Goal: Task Accomplishment & Management: Use online tool/utility

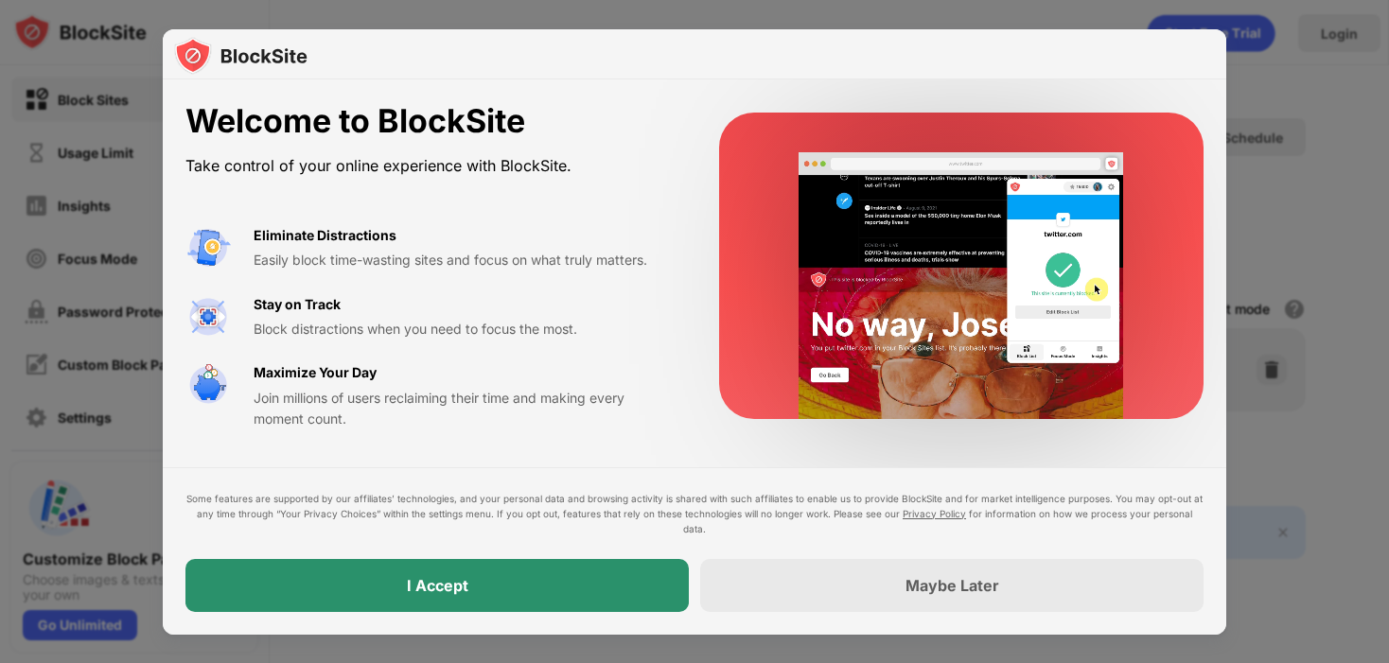
click at [424, 571] on div "I Accept" at bounding box center [436, 585] width 503 height 53
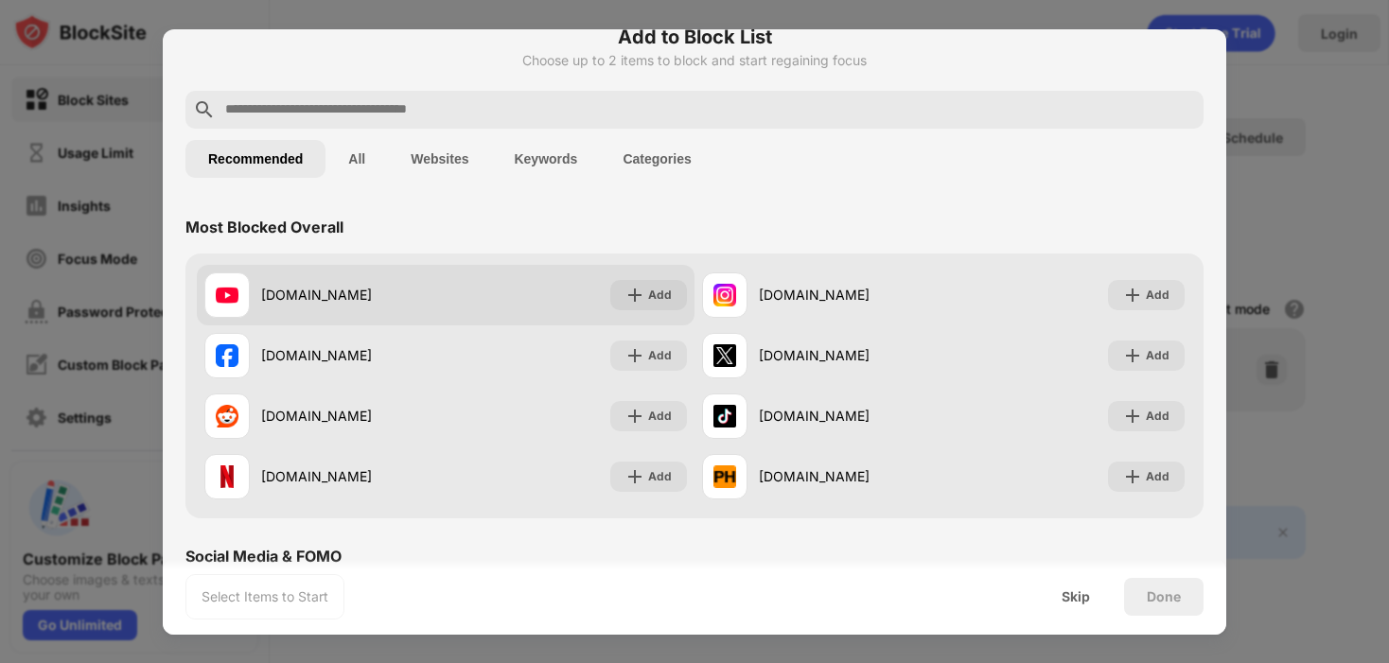
scroll to position [49, 0]
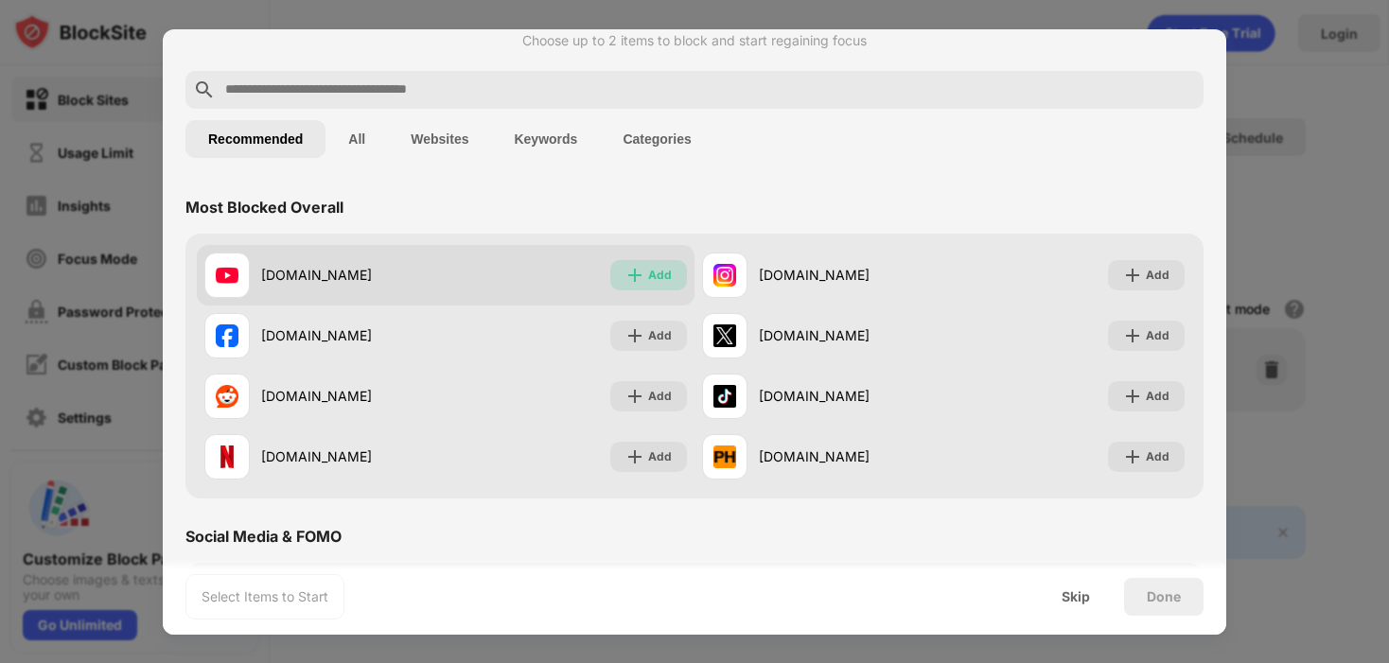
click at [651, 269] on div "Add" at bounding box center [660, 275] width 24 height 19
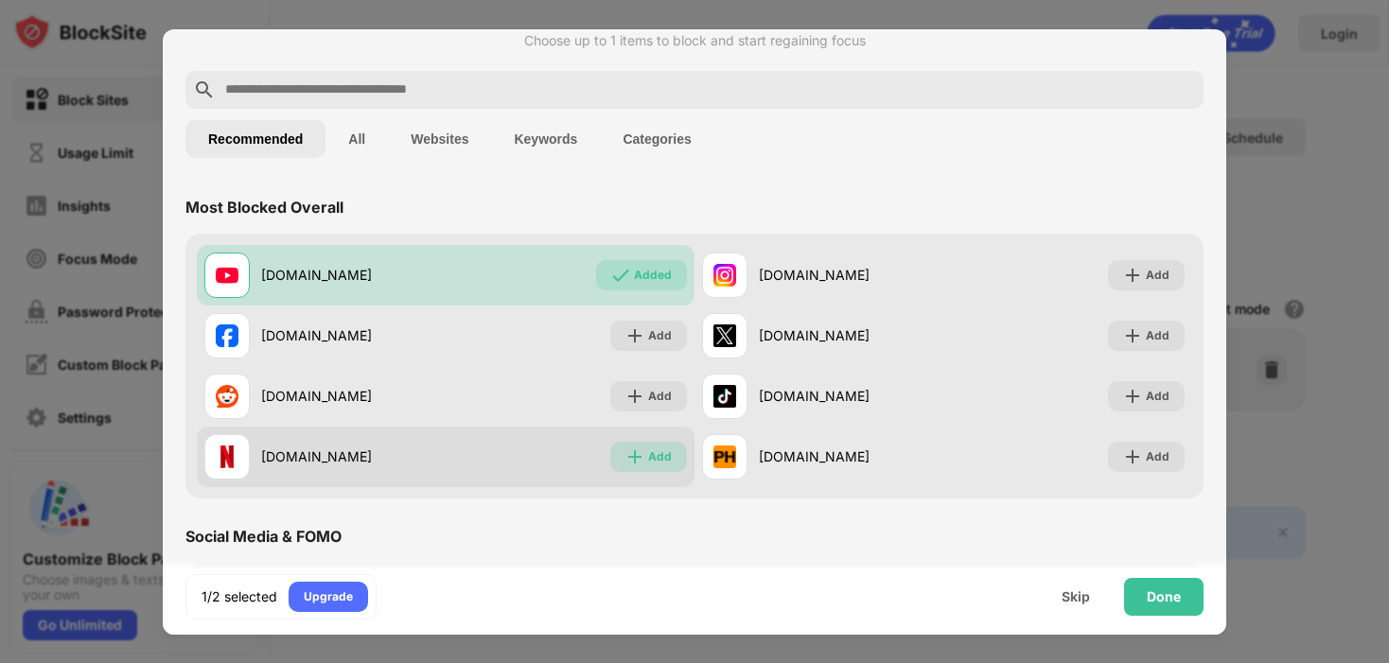
click at [630, 461] on img at bounding box center [635, 457] width 19 height 19
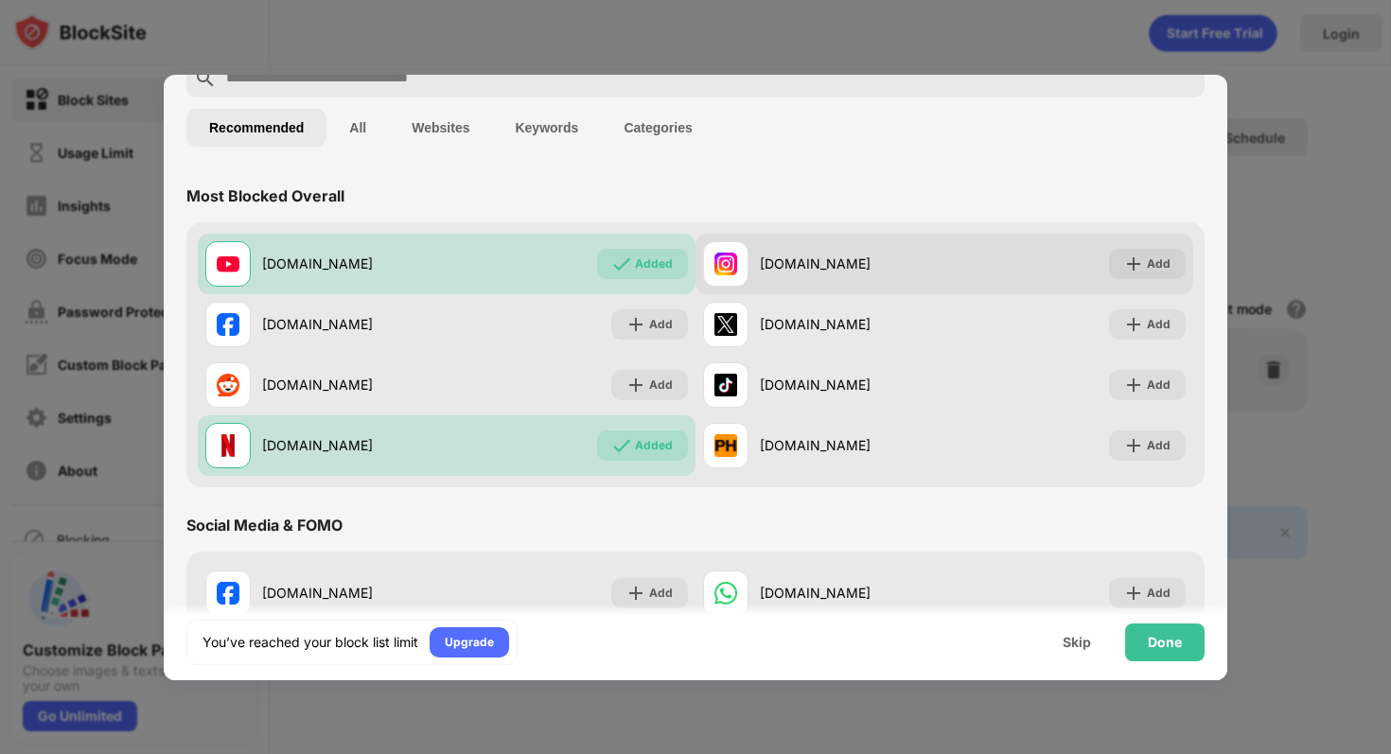
scroll to position [69, 0]
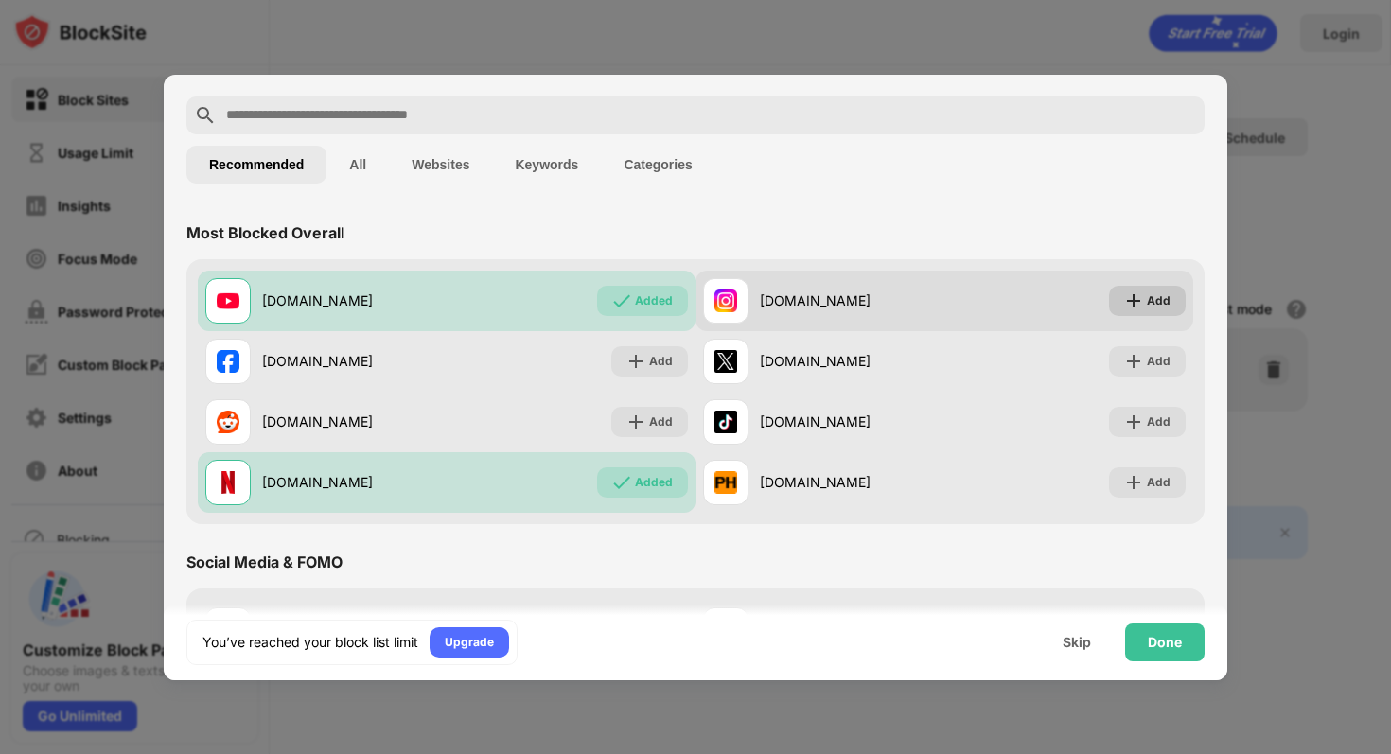
click at [1132, 304] on img at bounding box center [1133, 300] width 19 height 19
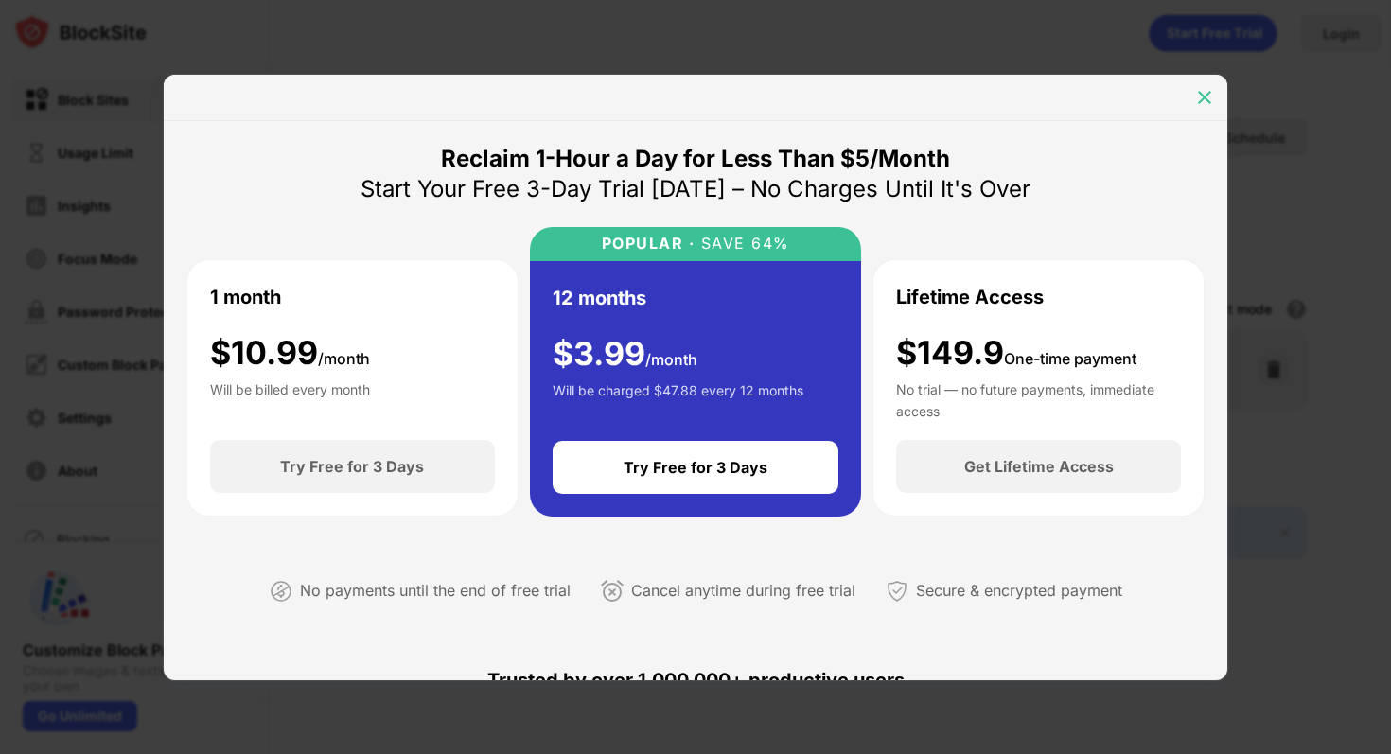
click at [1202, 104] on img at bounding box center [1204, 97] width 19 height 19
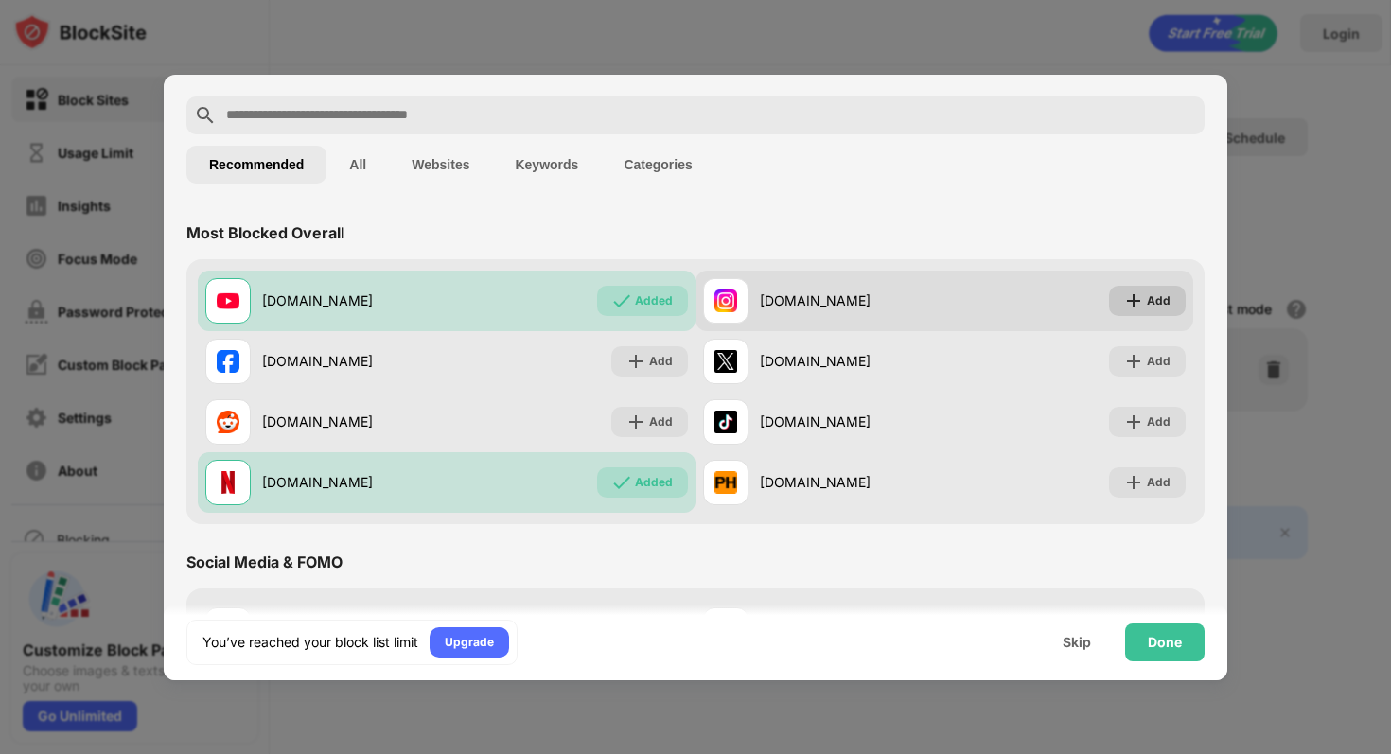
click at [1139, 291] on img at bounding box center [1133, 300] width 19 height 19
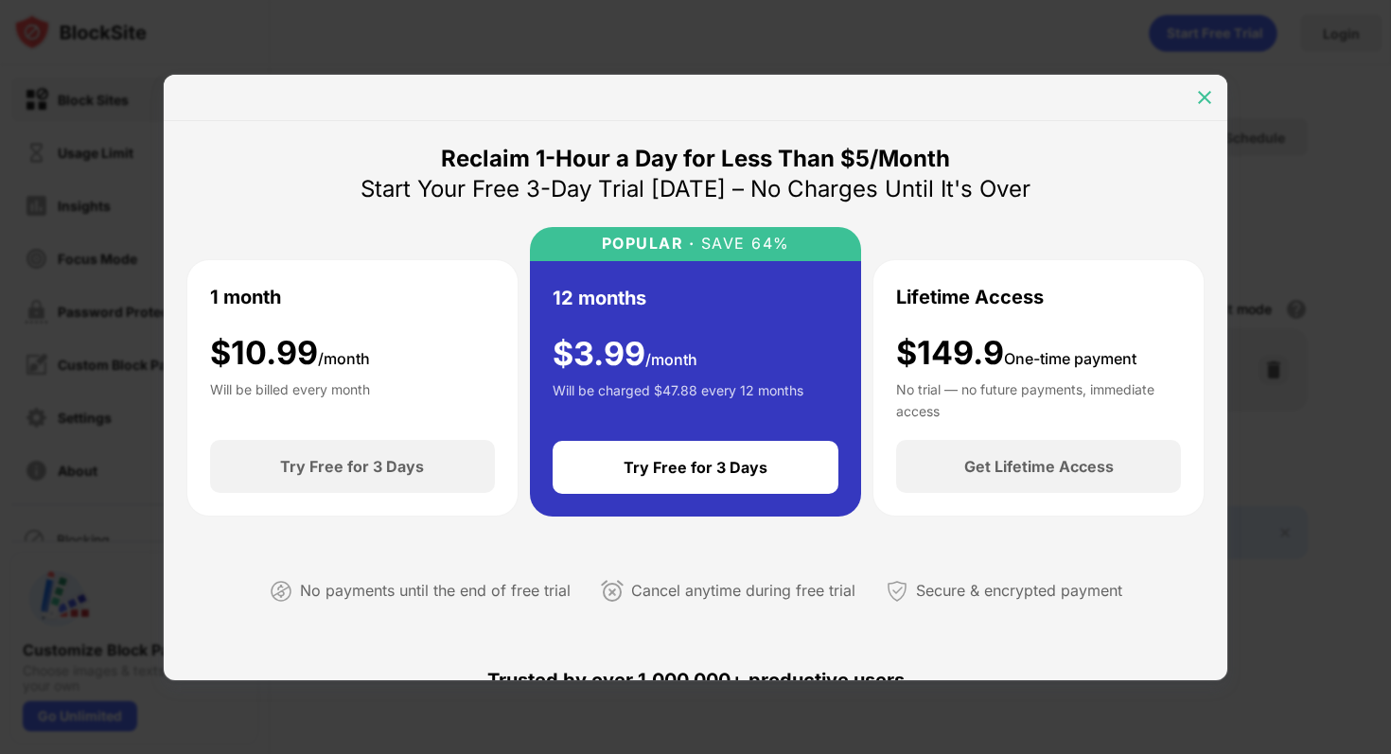
click at [1200, 88] on img at bounding box center [1204, 97] width 19 height 19
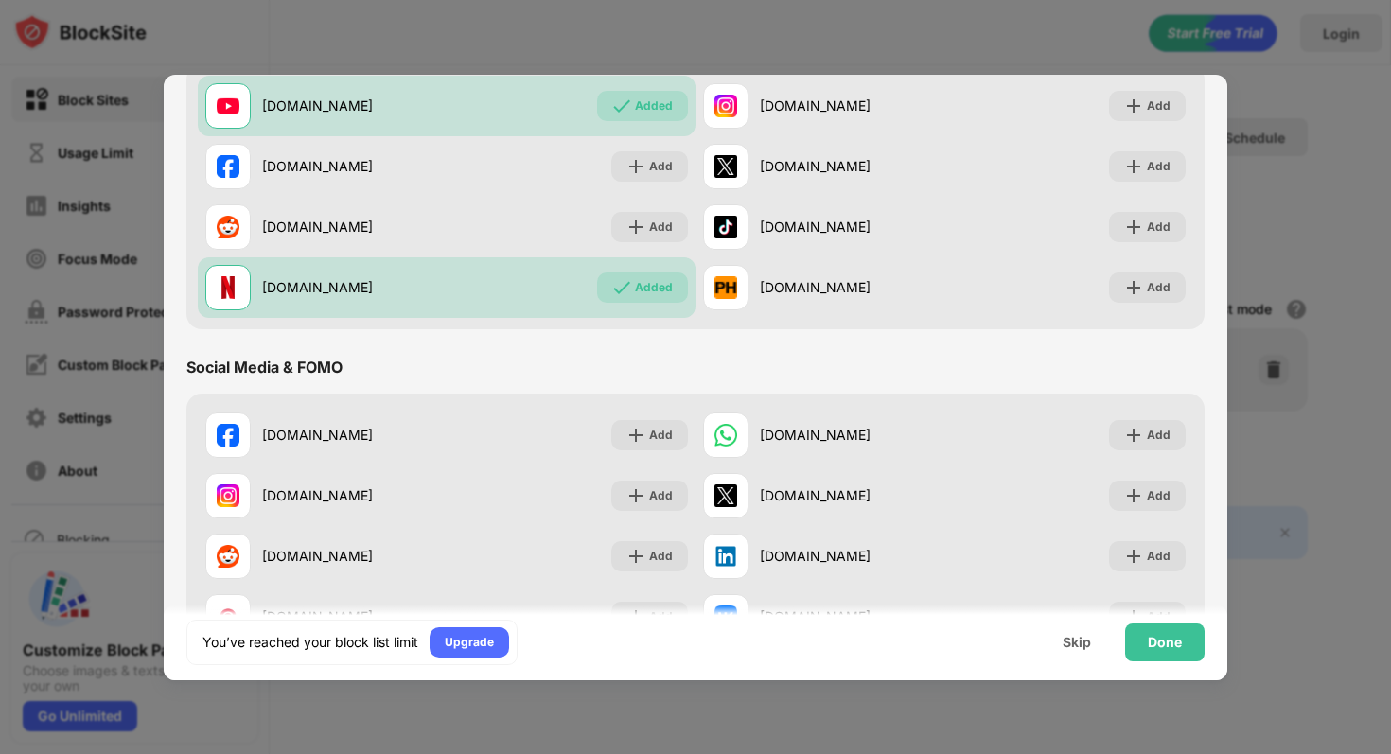
scroll to position [310, 0]
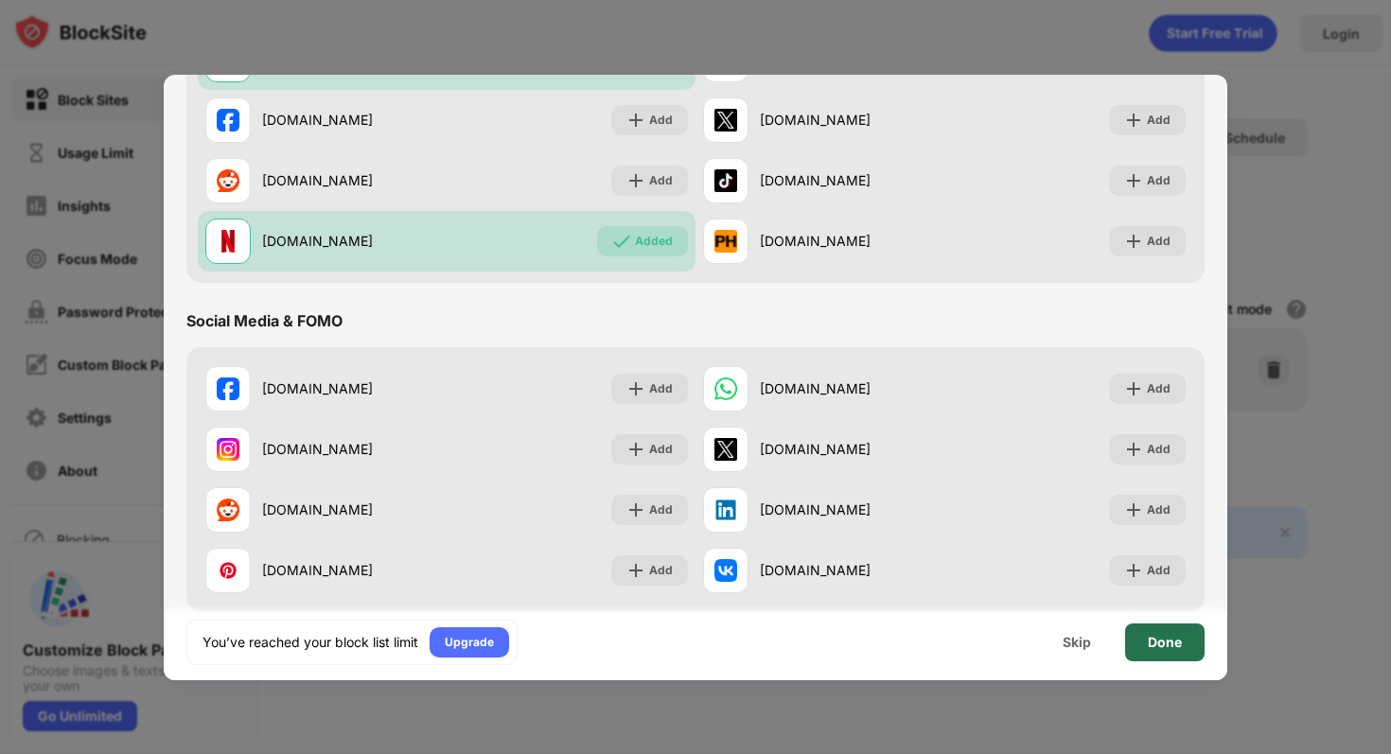
click at [1165, 638] on div "Done" at bounding box center [1165, 642] width 34 height 15
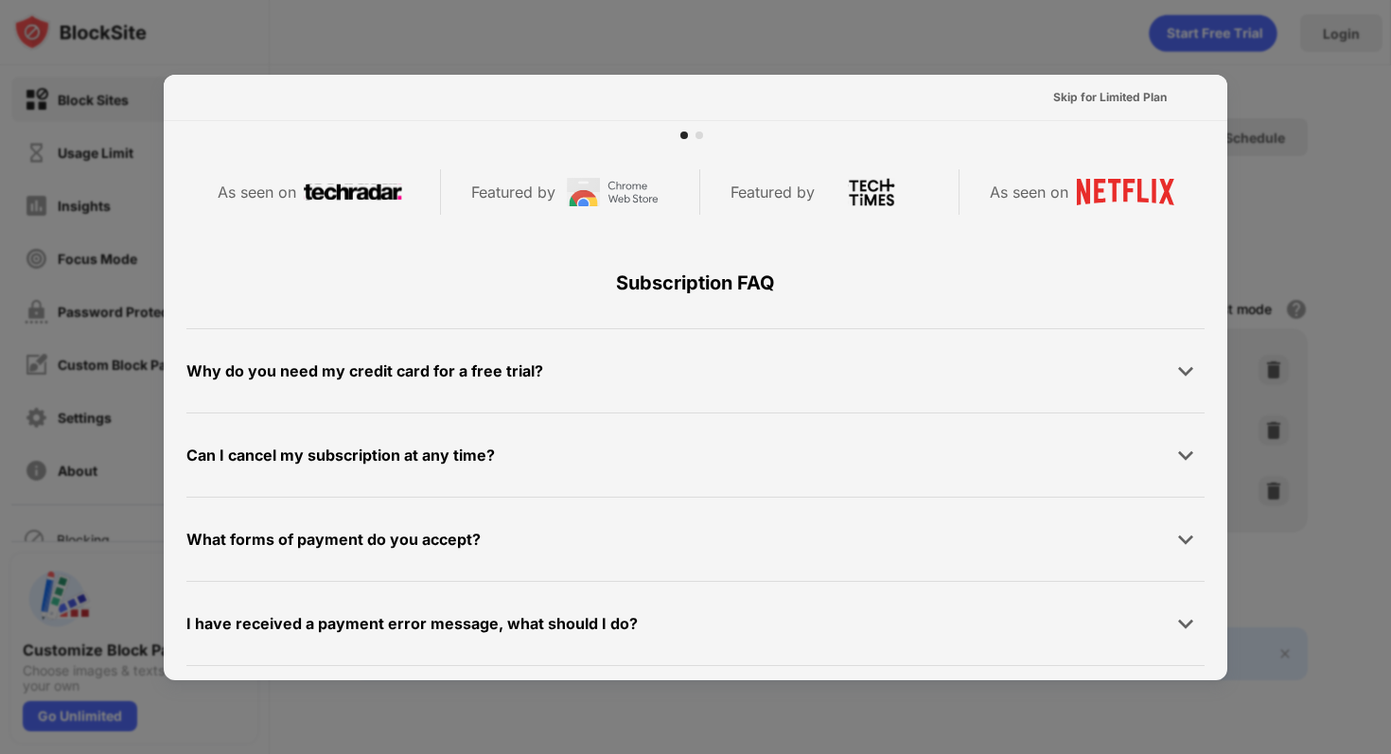
scroll to position [676, 0]
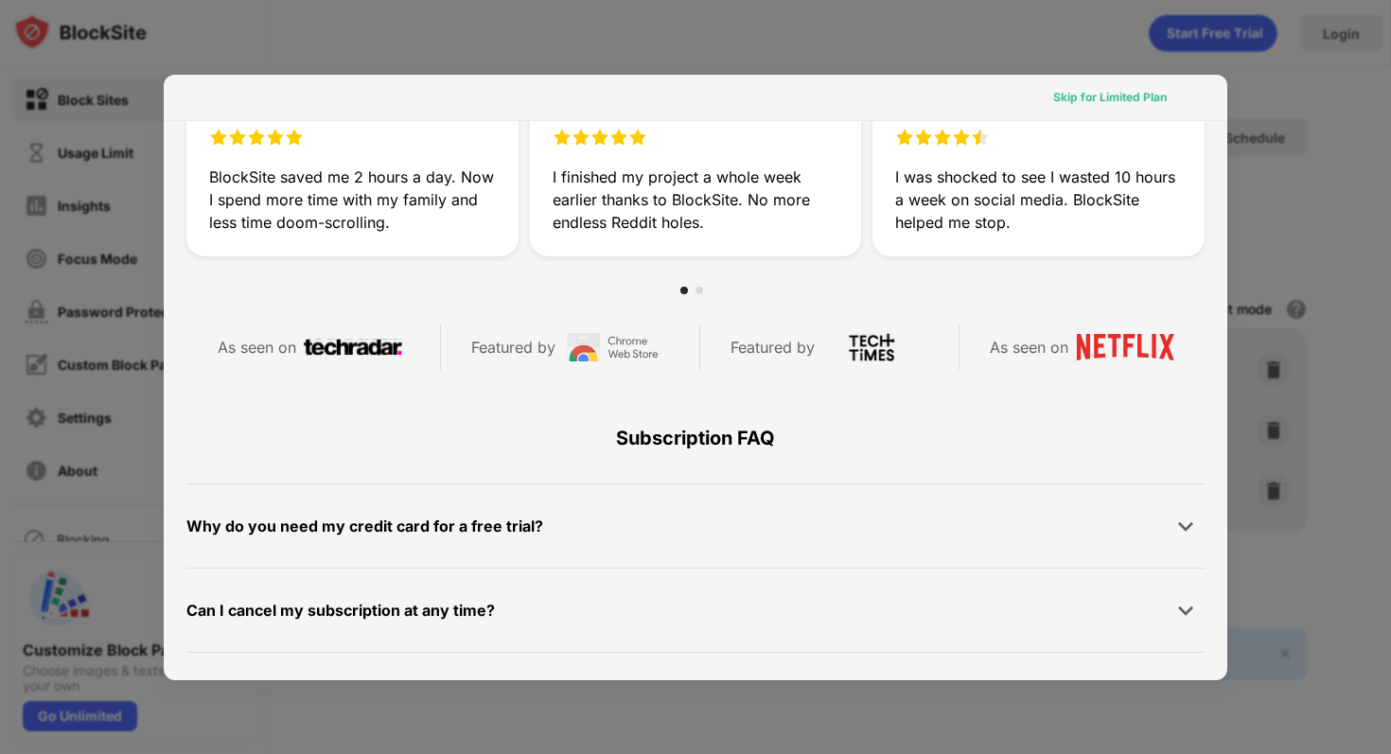
click at [1086, 89] on div "Skip for Limited Plan" at bounding box center [1110, 97] width 114 height 19
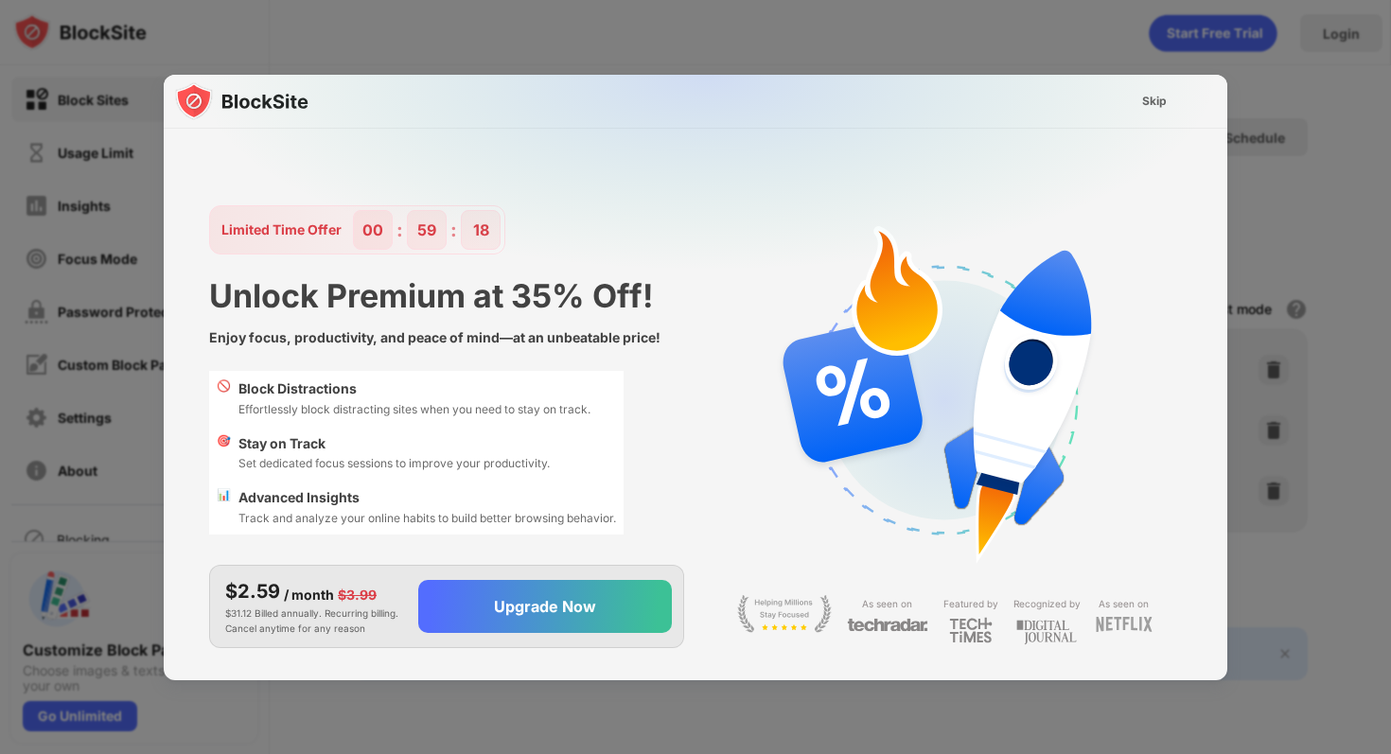
scroll to position [0, 0]
click at [1155, 103] on div "Skip" at bounding box center [1154, 101] width 25 height 19
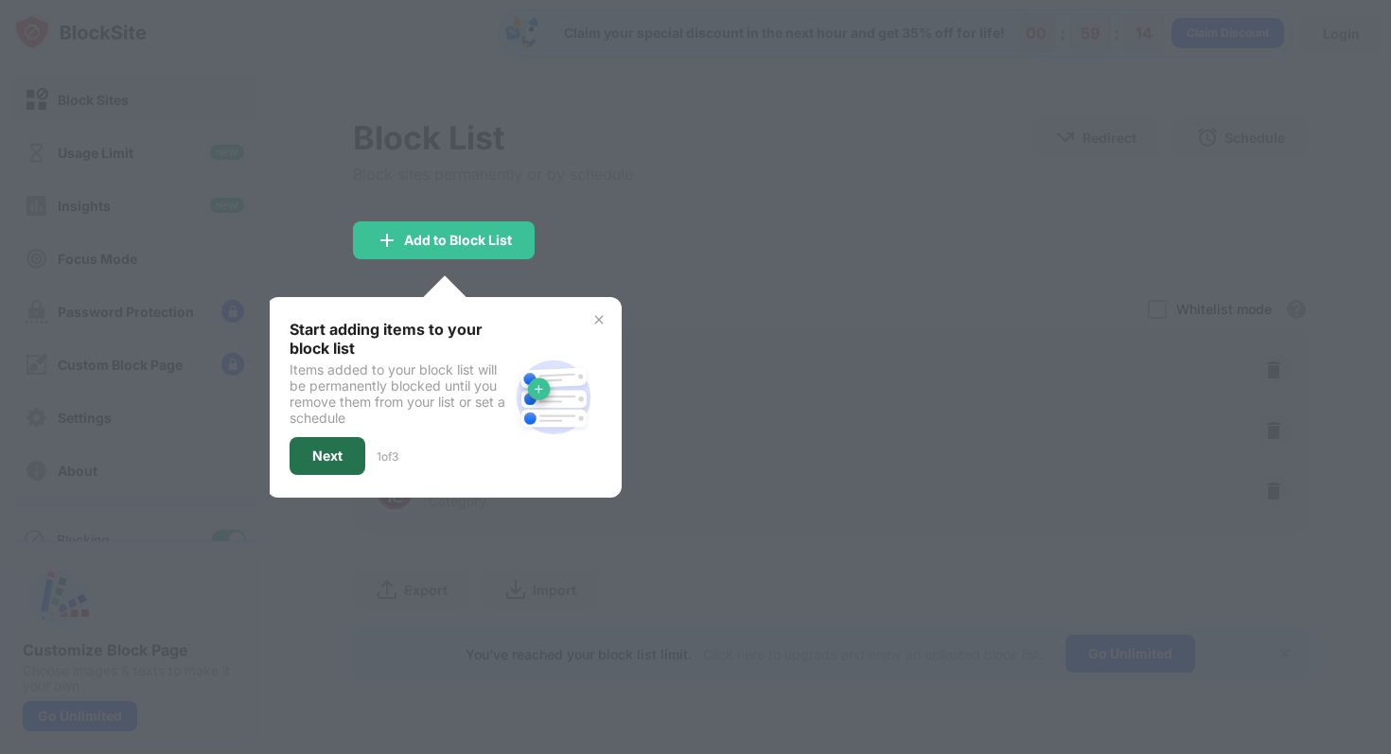
click at [338, 472] on div "Next" at bounding box center [328, 456] width 76 height 38
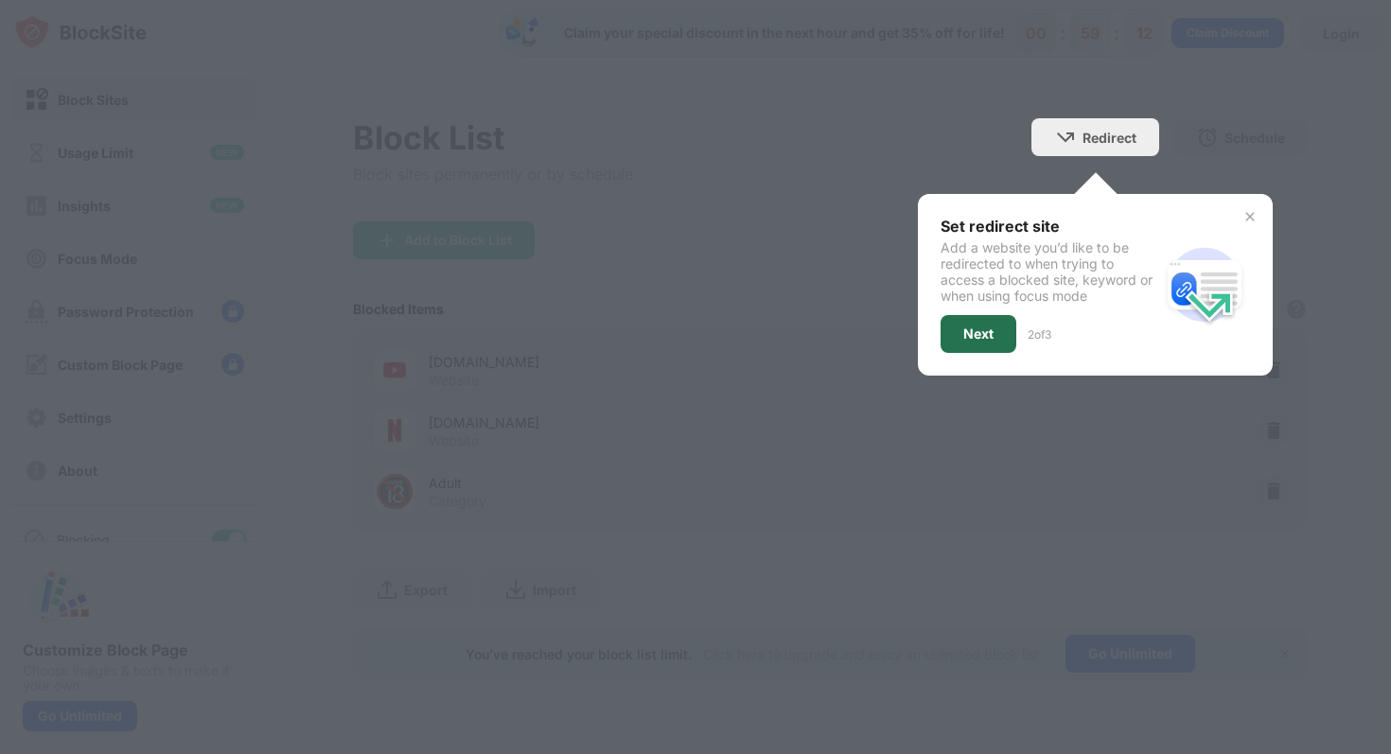
click at [983, 326] on div "Next" at bounding box center [978, 333] width 30 height 15
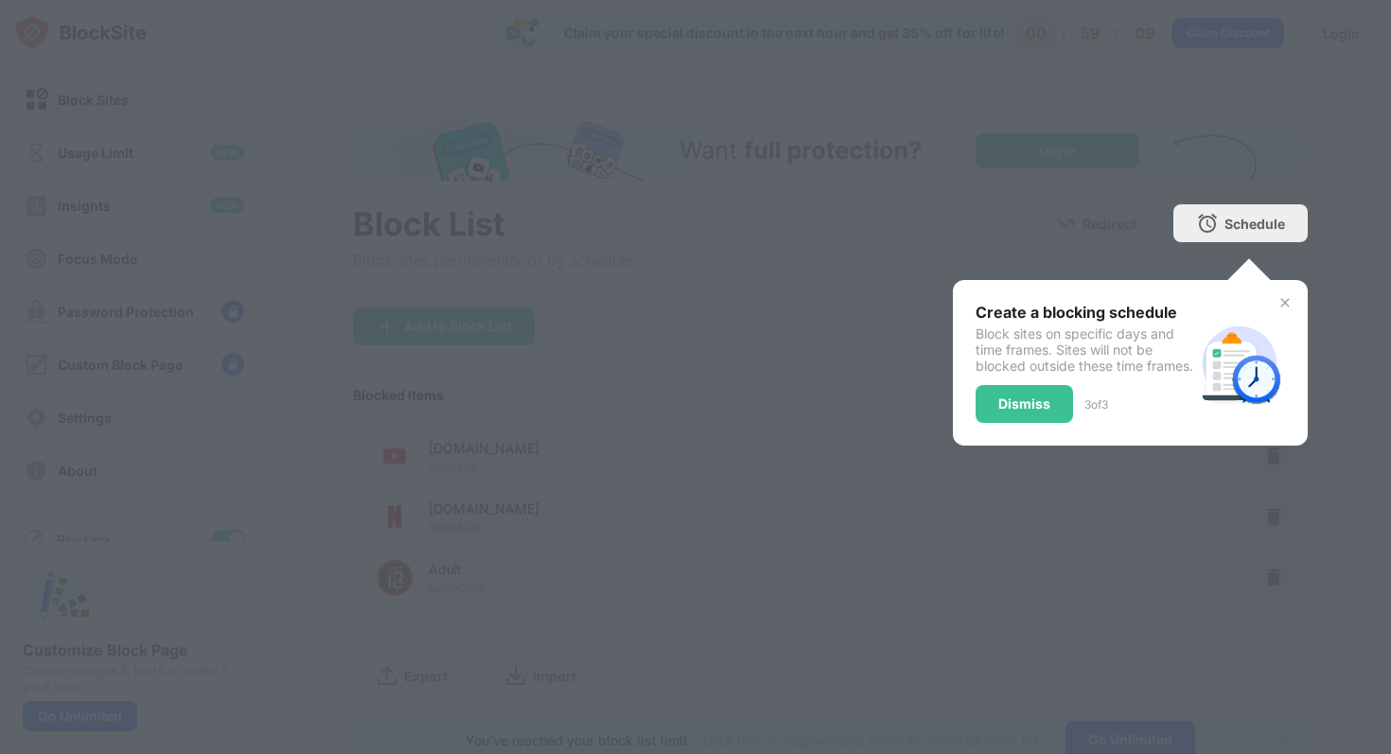
click at [1017, 326] on div "Block sites on specific days and time frames. Sites will not be blocked outside…" at bounding box center [1085, 350] width 219 height 48
click at [1029, 412] on div "Dismiss" at bounding box center [1024, 404] width 52 height 15
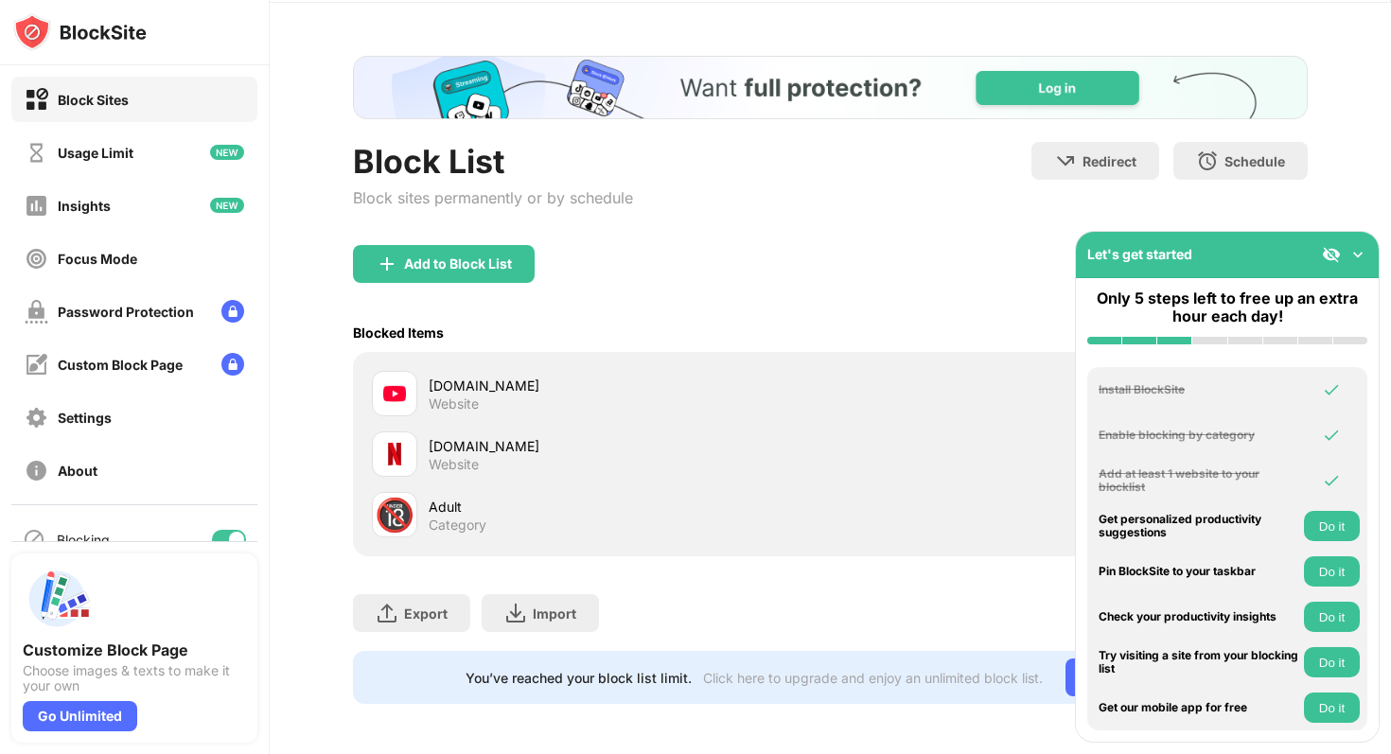
scroll to position [64, 0]
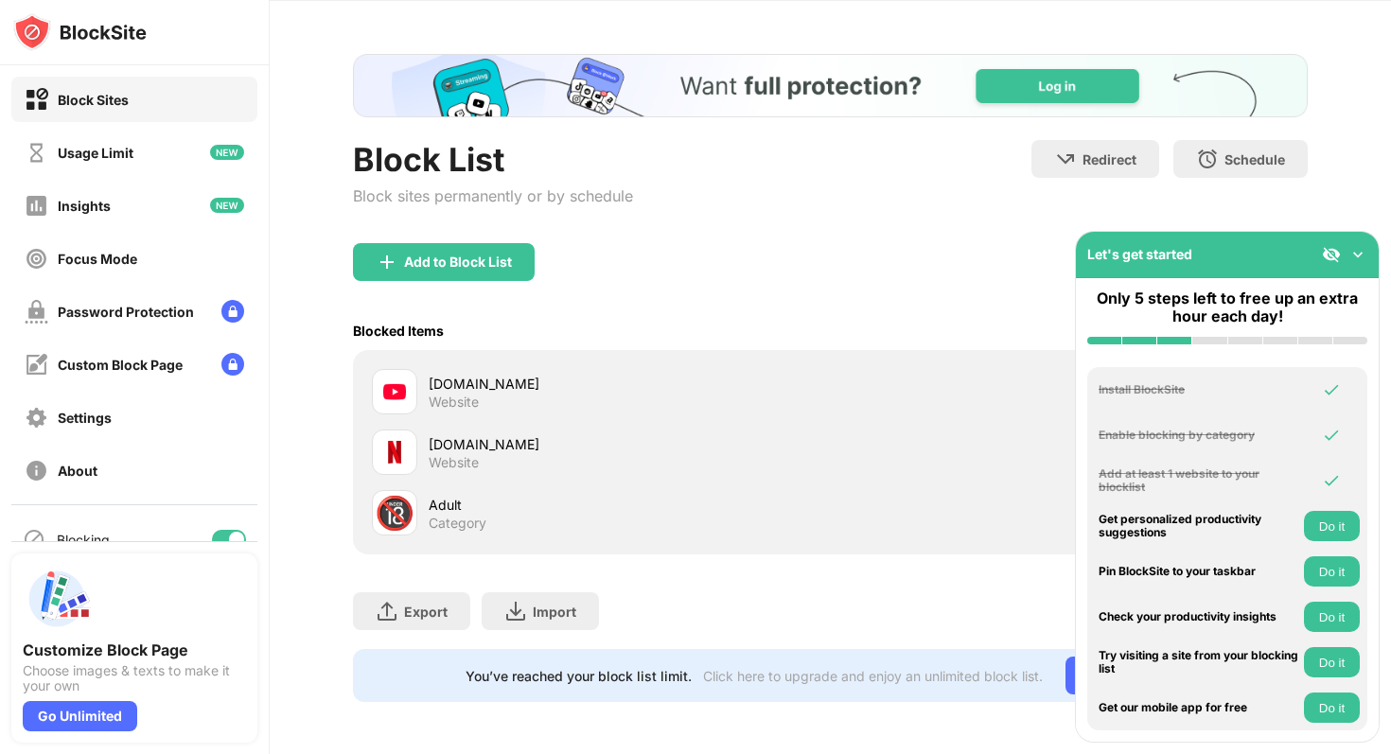
click at [1355, 247] on img at bounding box center [1358, 254] width 19 height 19
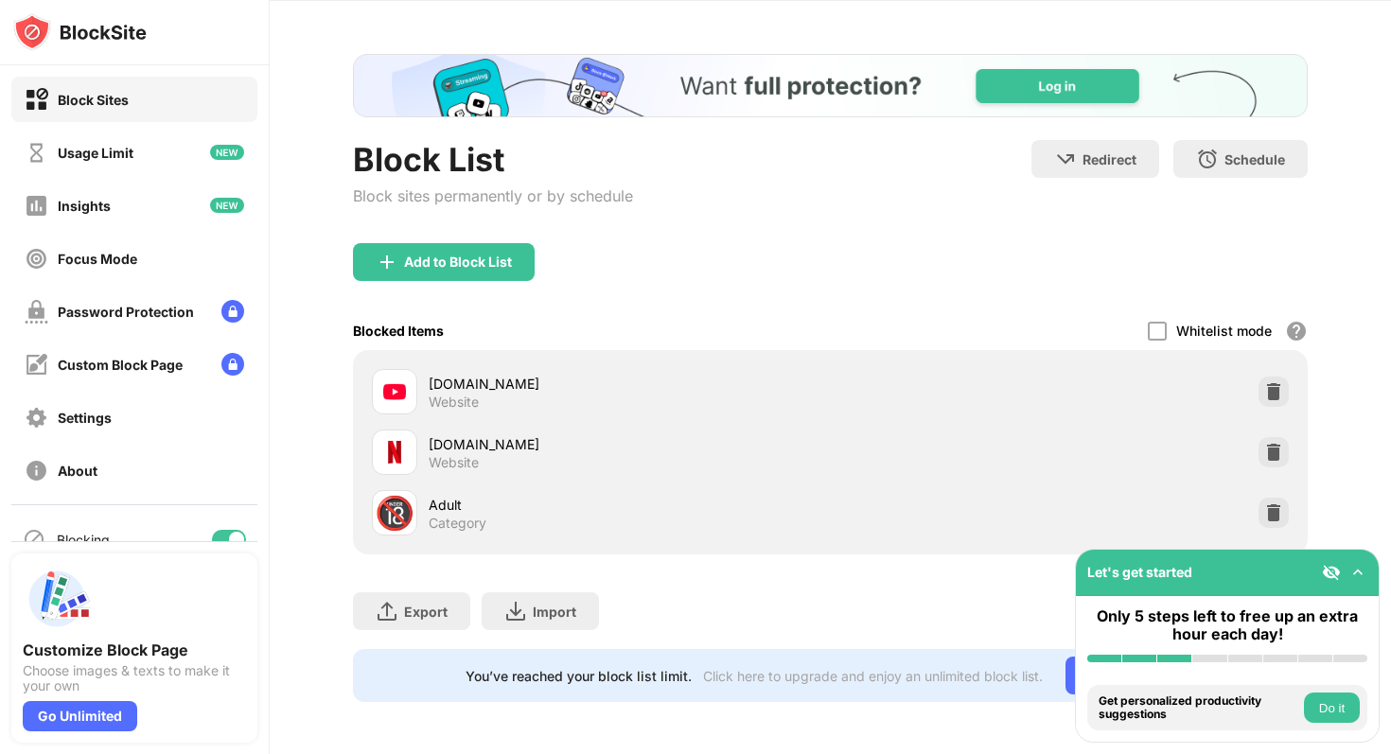
click at [421, 383] on div "youtube.com Website" at bounding box center [601, 391] width 458 height 45
click at [462, 383] on div "youtube.com" at bounding box center [629, 384] width 401 height 20
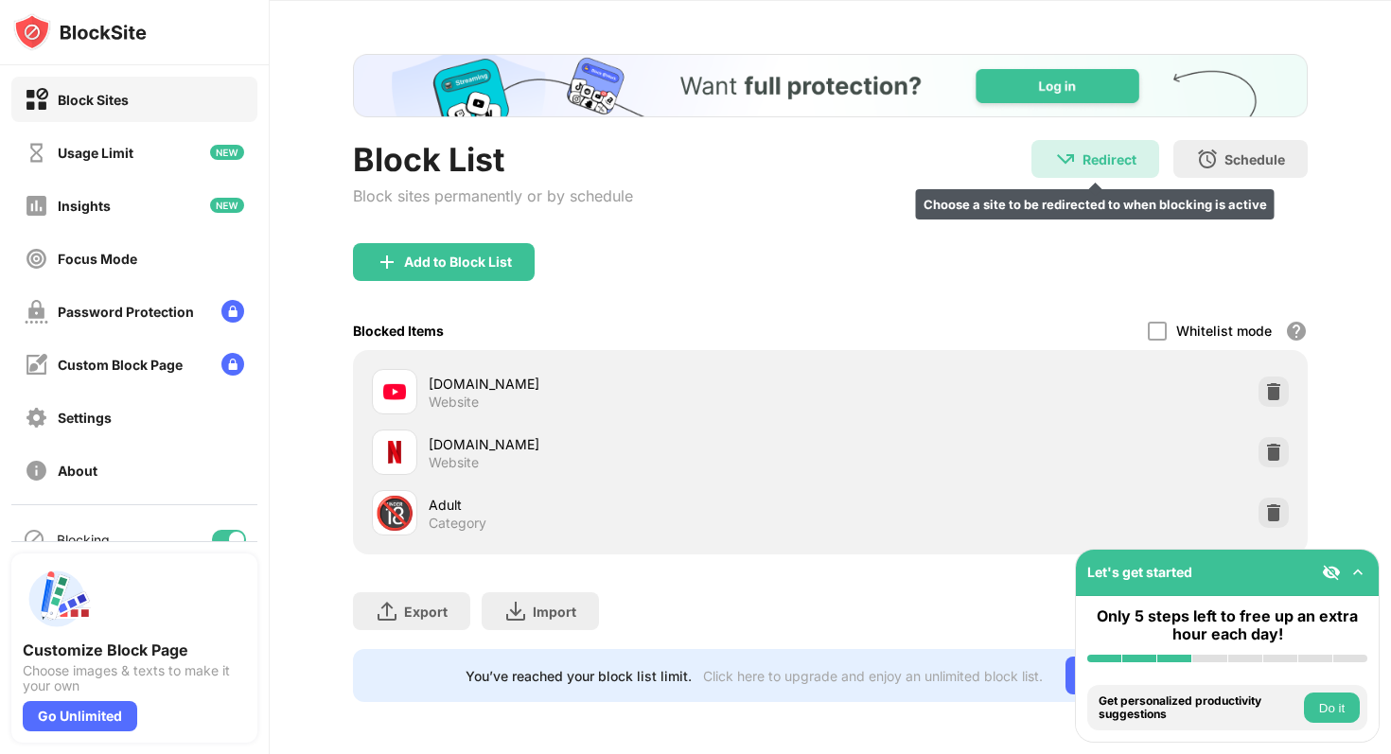
click at [1121, 155] on div "Redirect" at bounding box center [1110, 159] width 54 height 16
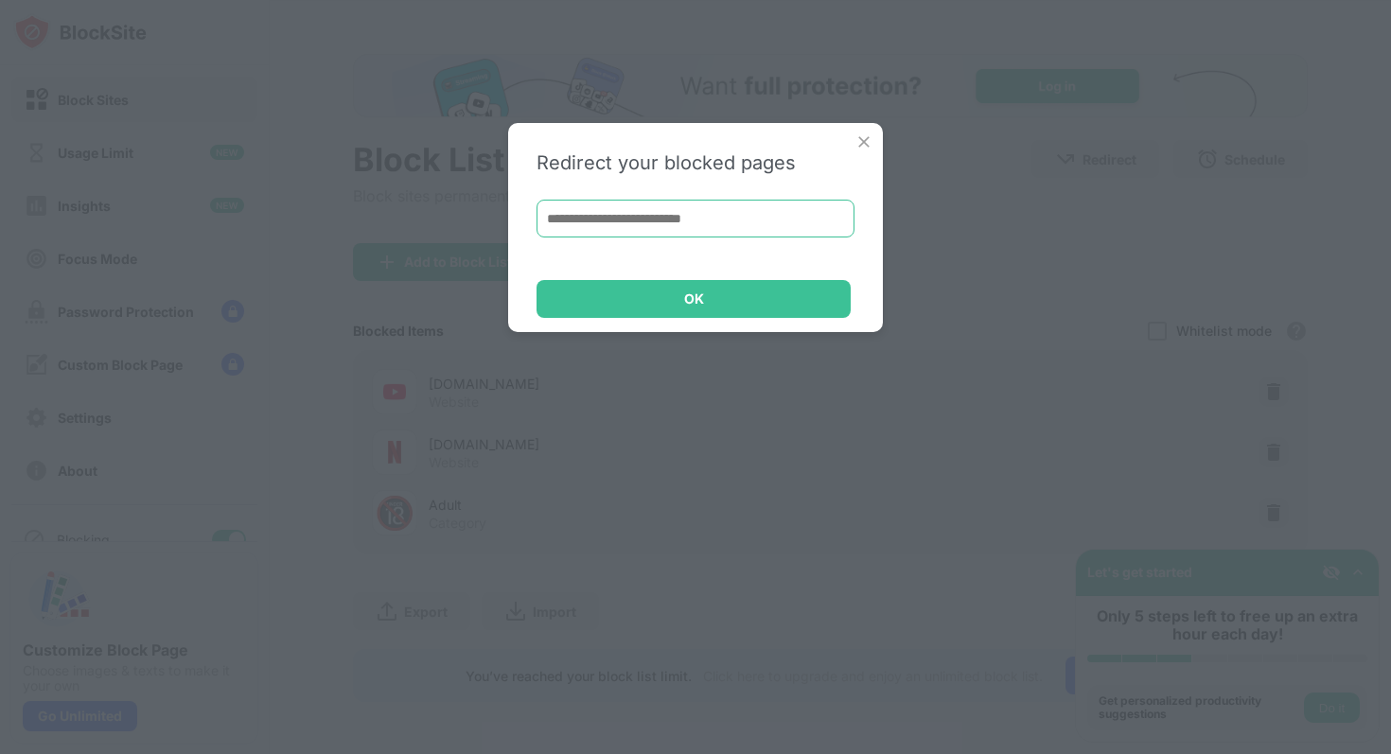
click at [800, 214] on input at bounding box center [696, 219] width 318 height 38
click at [862, 135] on img at bounding box center [864, 141] width 19 height 19
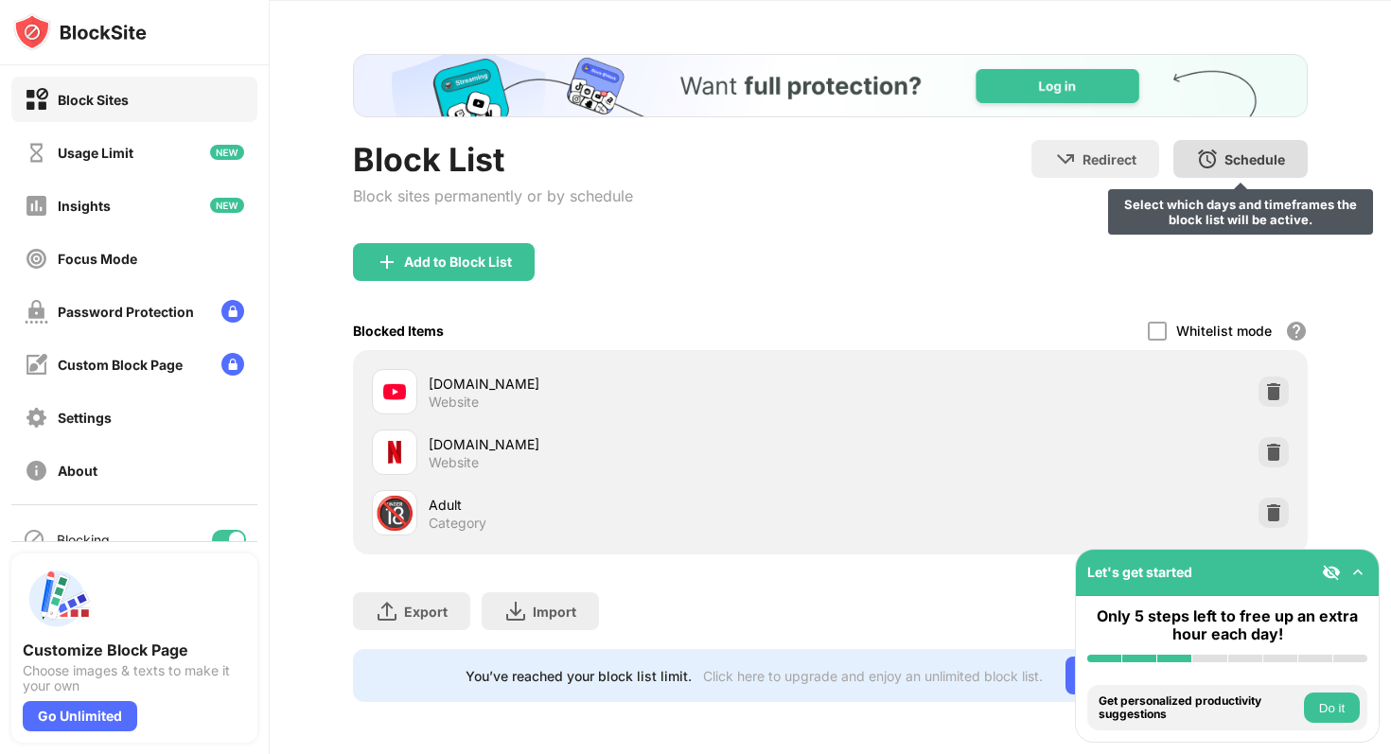
click at [1221, 174] on div "Schedule Select which days and timeframes the block list will be active." at bounding box center [1240, 159] width 134 height 38
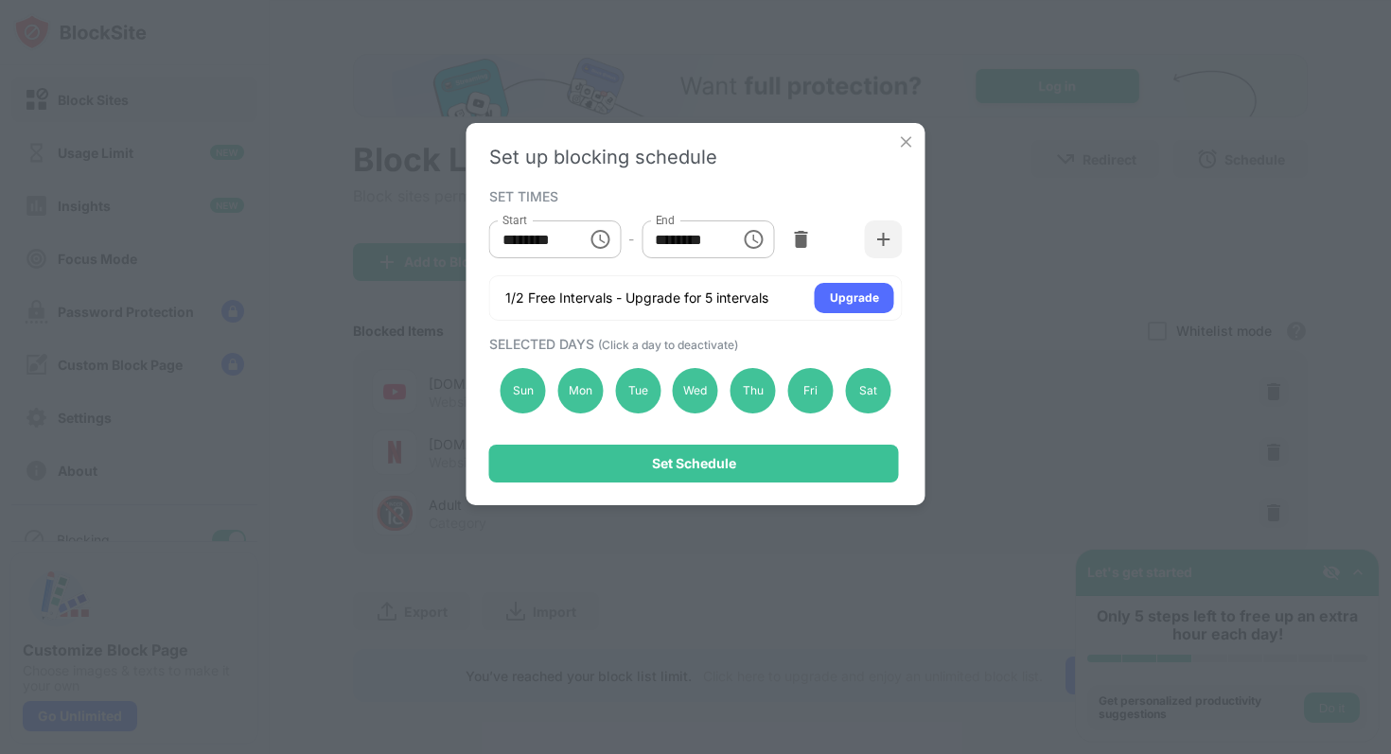
drag, startPoint x: 577, startPoint y: 238, endPoint x: 413, endPoint y: 227, distance: 165.1
click at [412, 227] on div "Set up blocking schedule SET TIMES Start ******** Start - End ******** End 1/2 …" at bounding box center [695, 377] width 1391 height 754
click at [516, 237] on input "********" at bounding box center [531, 239] width 85 height 38
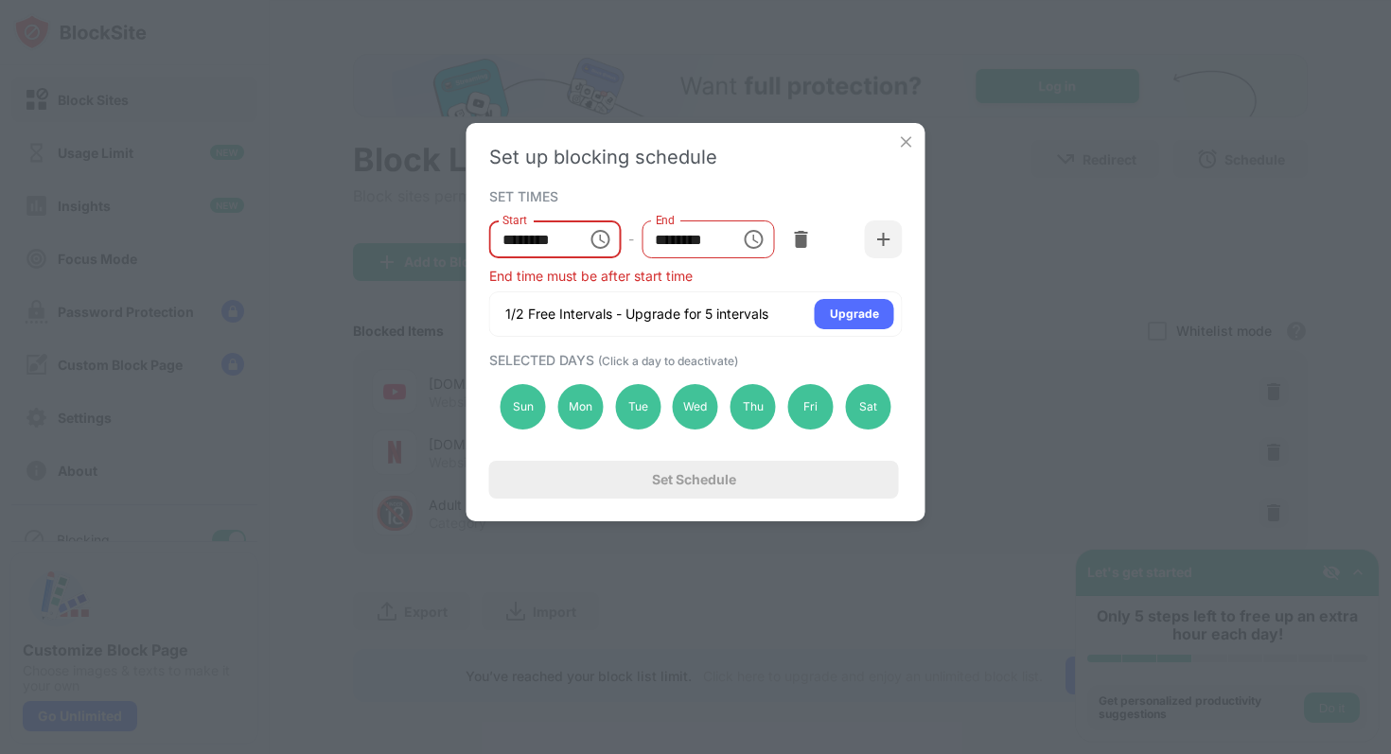
type input "********"
click at [666, 240] on input "********" at bounding box center [684, 239] width 85 height 38
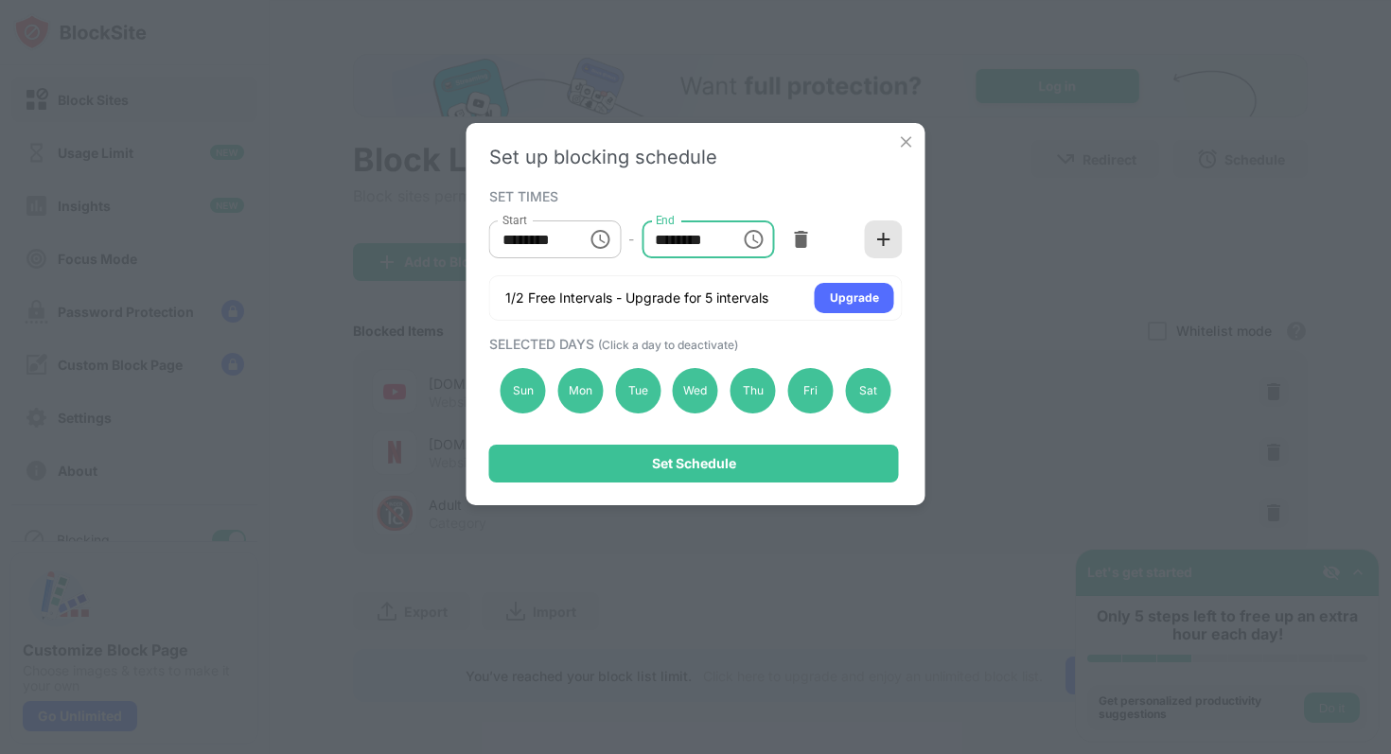
type input "********"
click at [882, 255] on div at bounding box center [884, 239] width 38 height 38
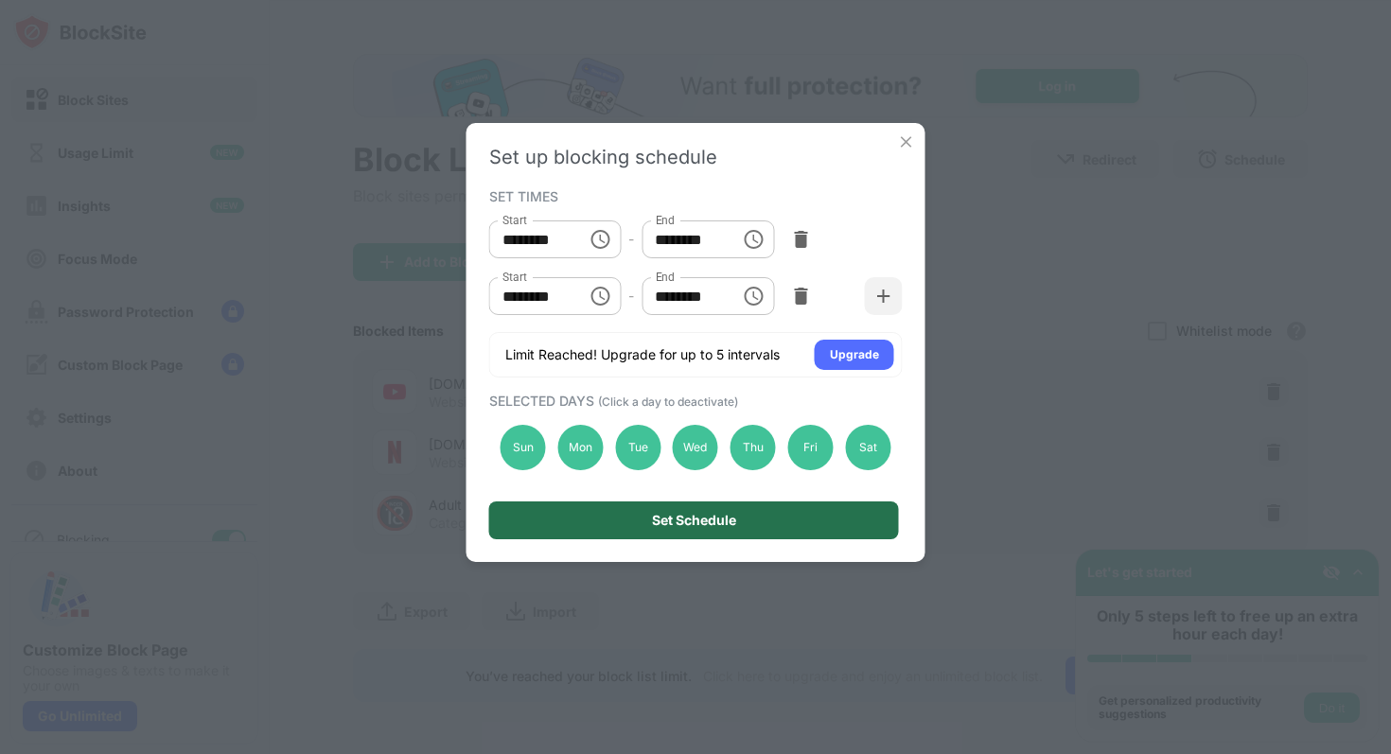
click at [729, 523] on div "Set Schedule" at bounding box center [694, 520] width 84 height 15
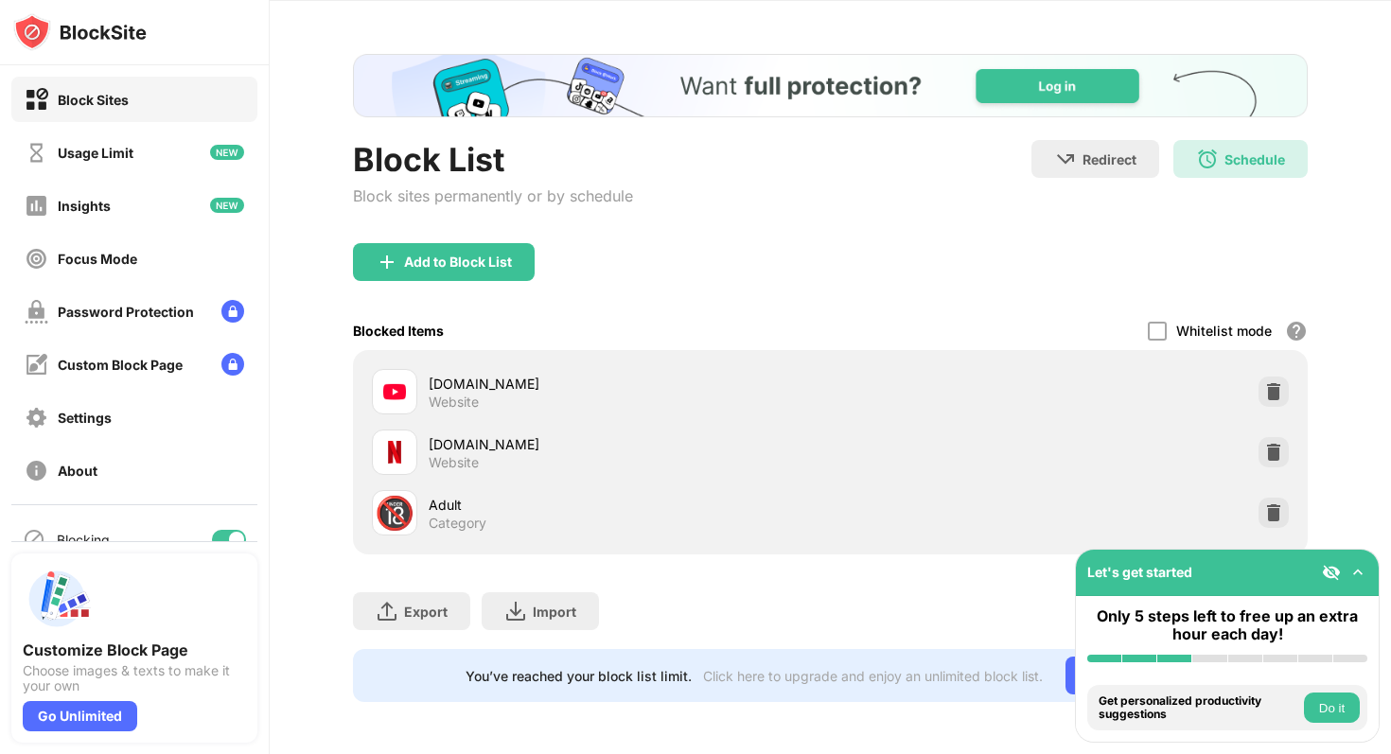
click at [908, 214] on div "Block List Block sites permanently or by schedule Redirect Choose a site to be …" at bounding box center [830, 191] width 955 height 103
click at [167, 157] on div "Usage Limit" at bounding box center [134, 152] width 246 height 45
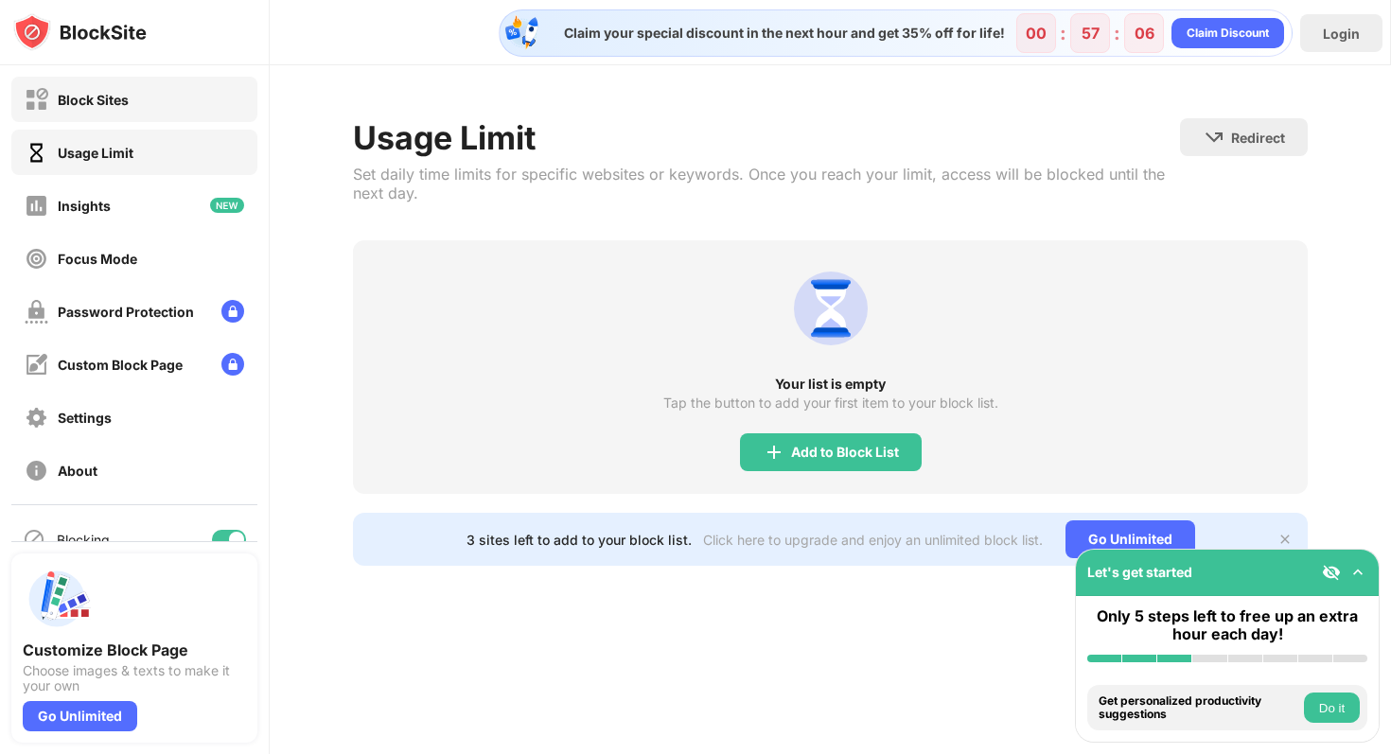
click at [194, 105] on div "Block Sites" at bounding box center [134, 99] width 246 height 45
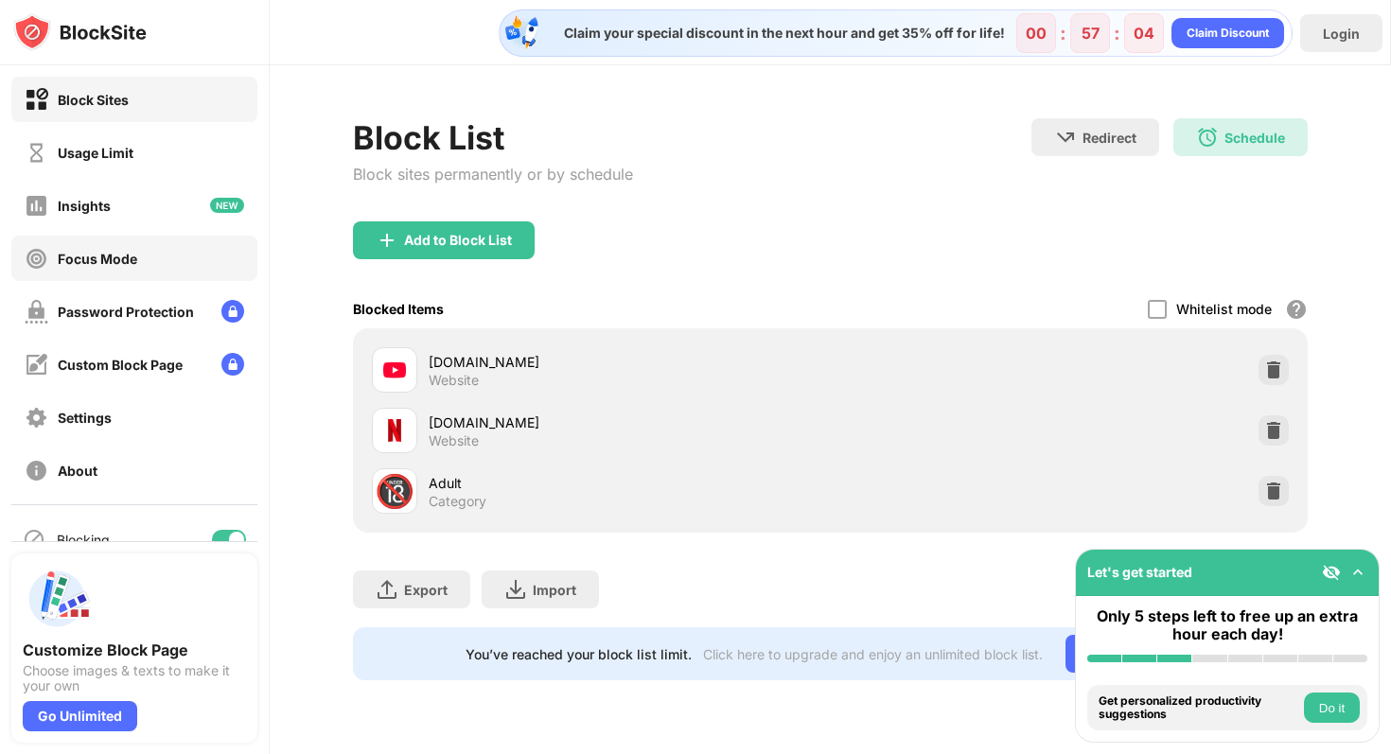
click at [126, 254] on div "Focus Mode" at bounding box center [97, 259] width 79 height 16
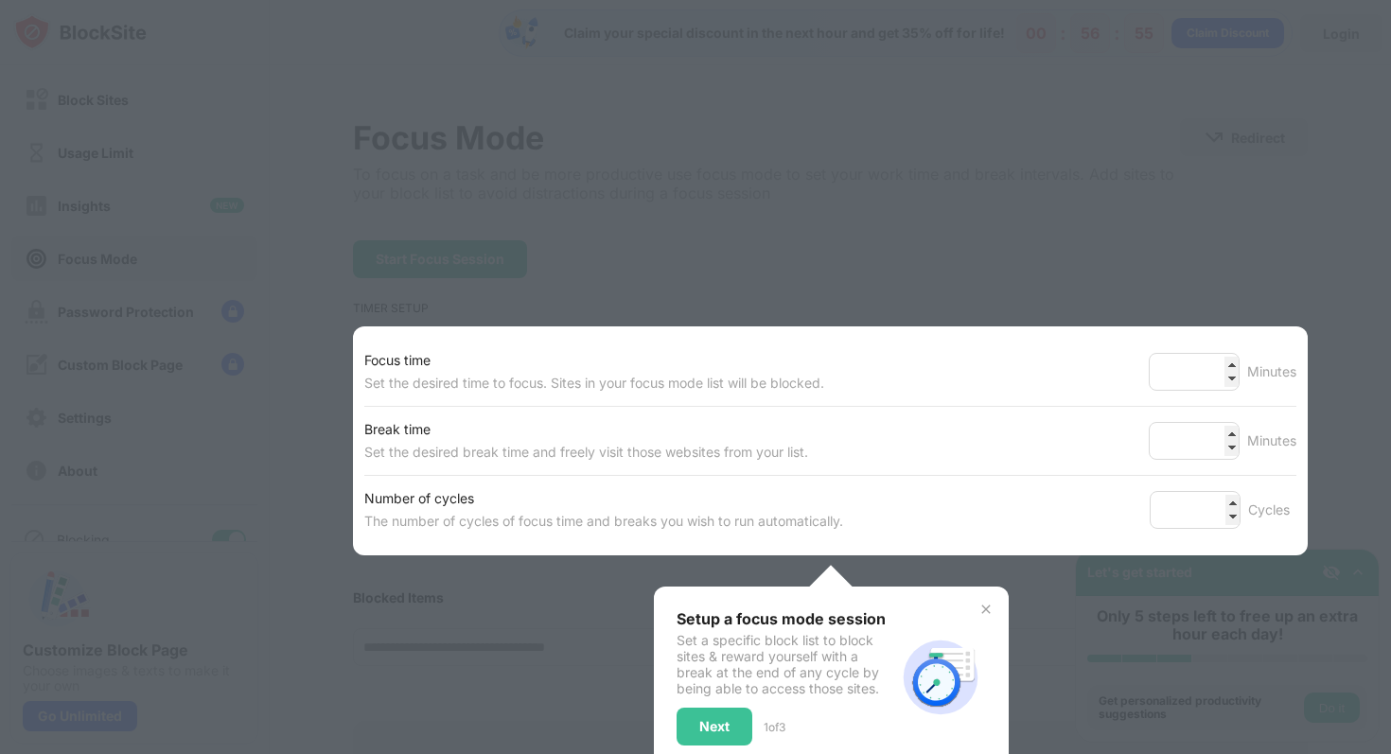
click at [350, 145] on div at bounding box center [695, 377] width 1391 height 754
click at [736, 662] on div "Next" at bounding box center [715, 727] width 76 height 38
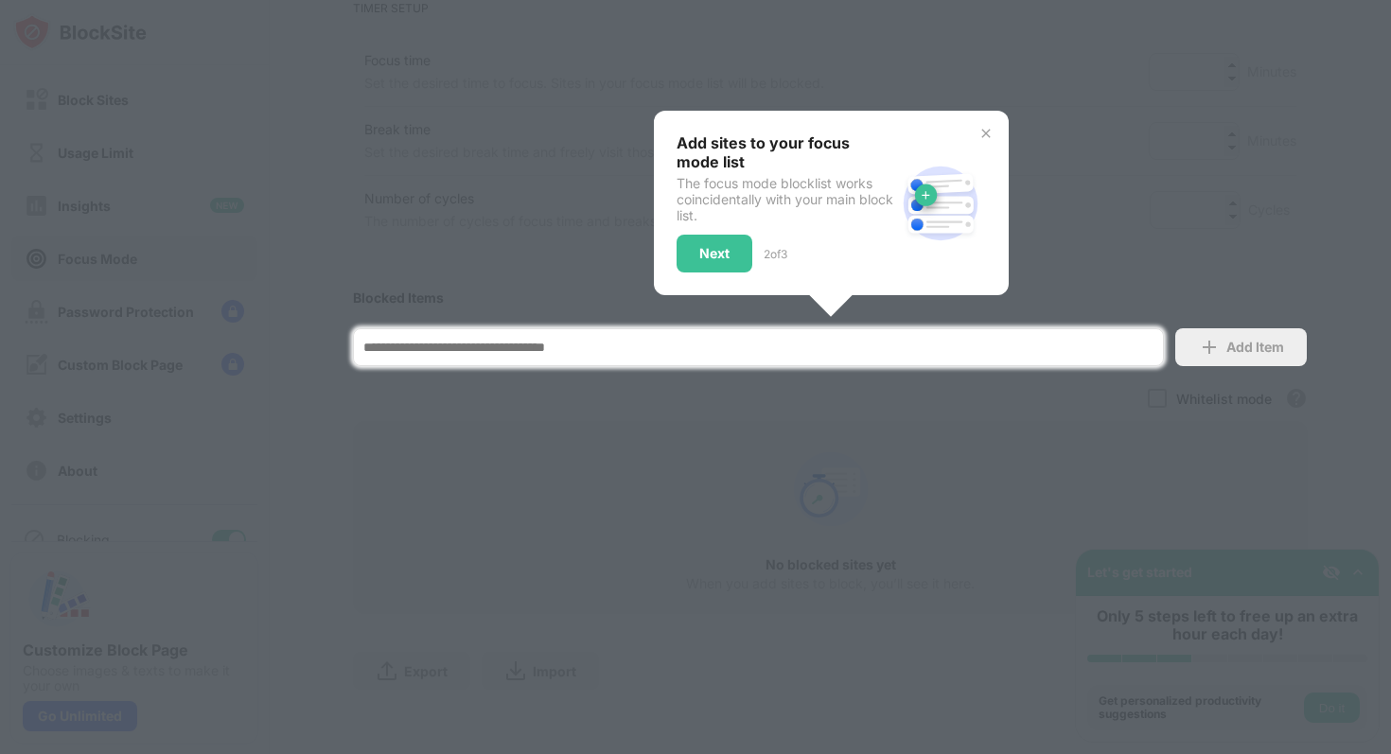
scroll to position [306, 0]
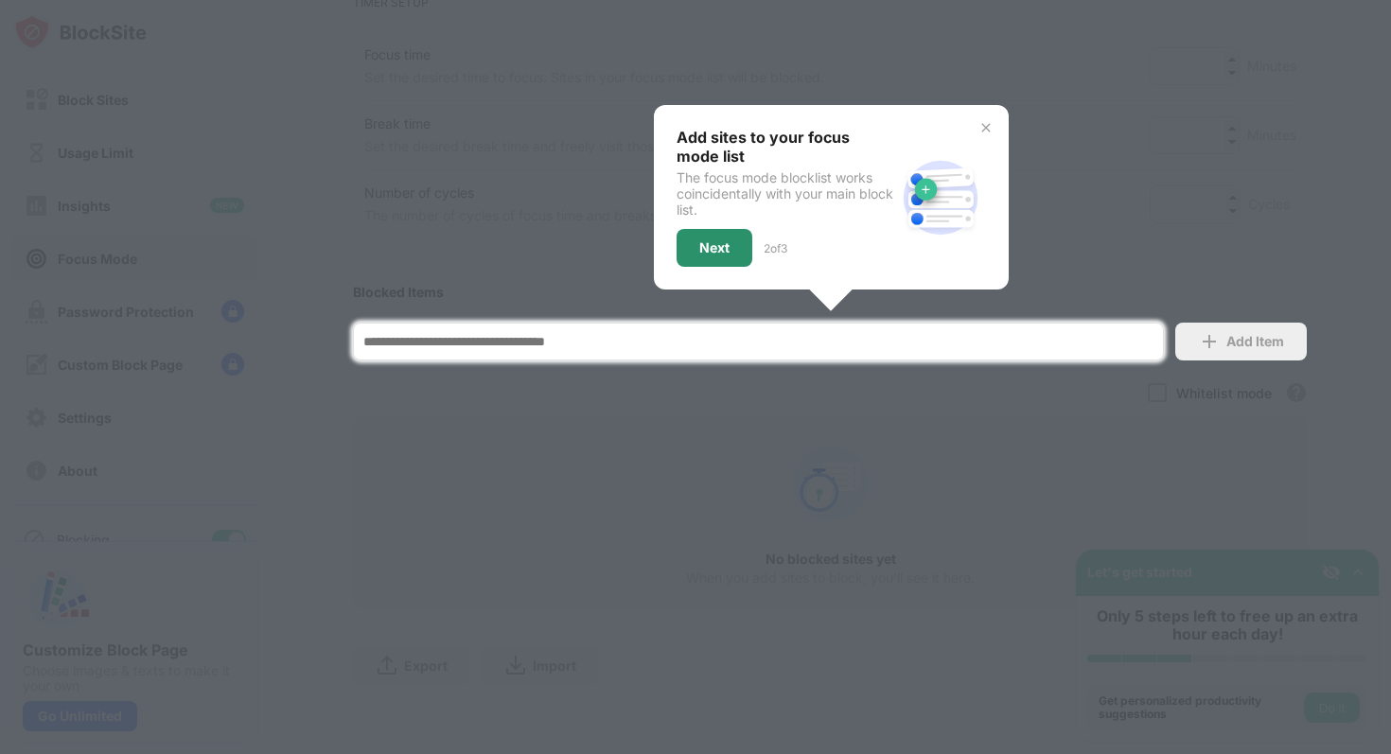
click at [726, 252] on div "Next" at bounding box center [714, 247] width 30 height 15
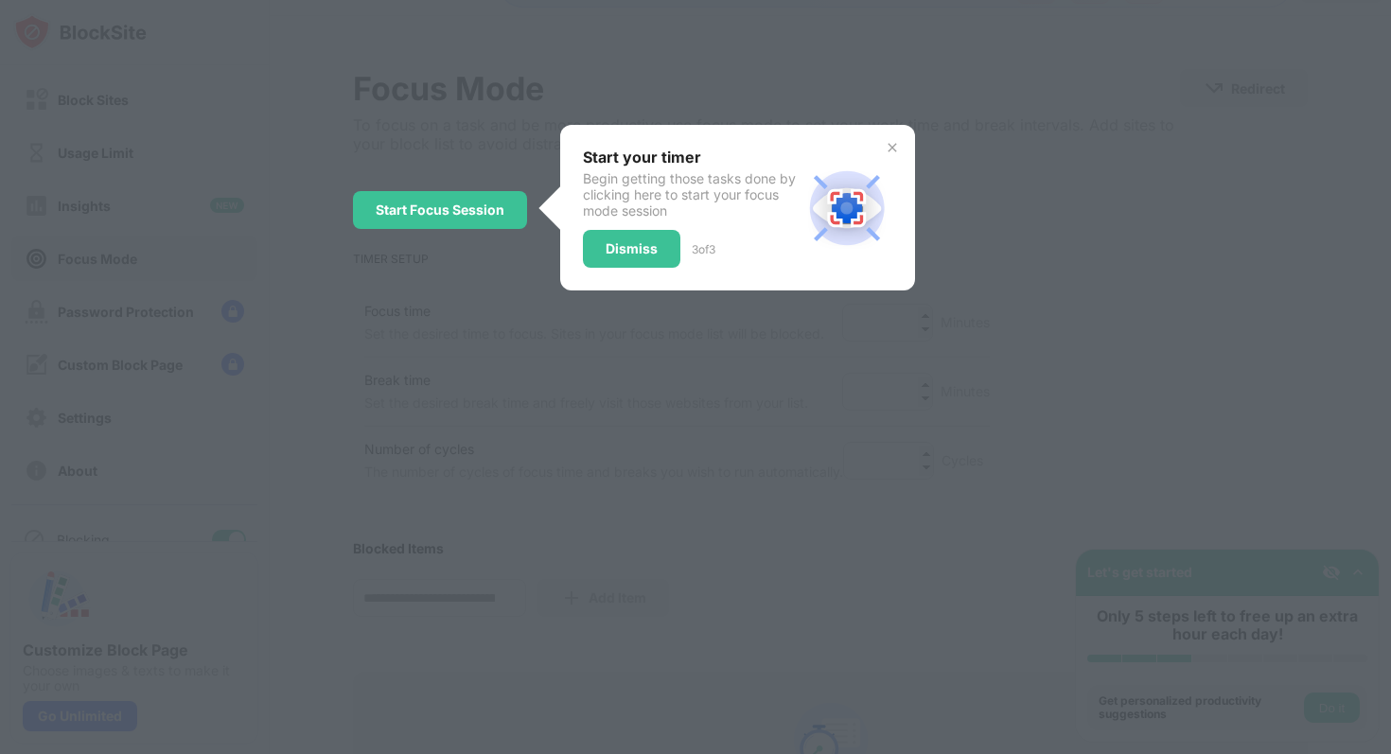
scroll to position [0, 0]
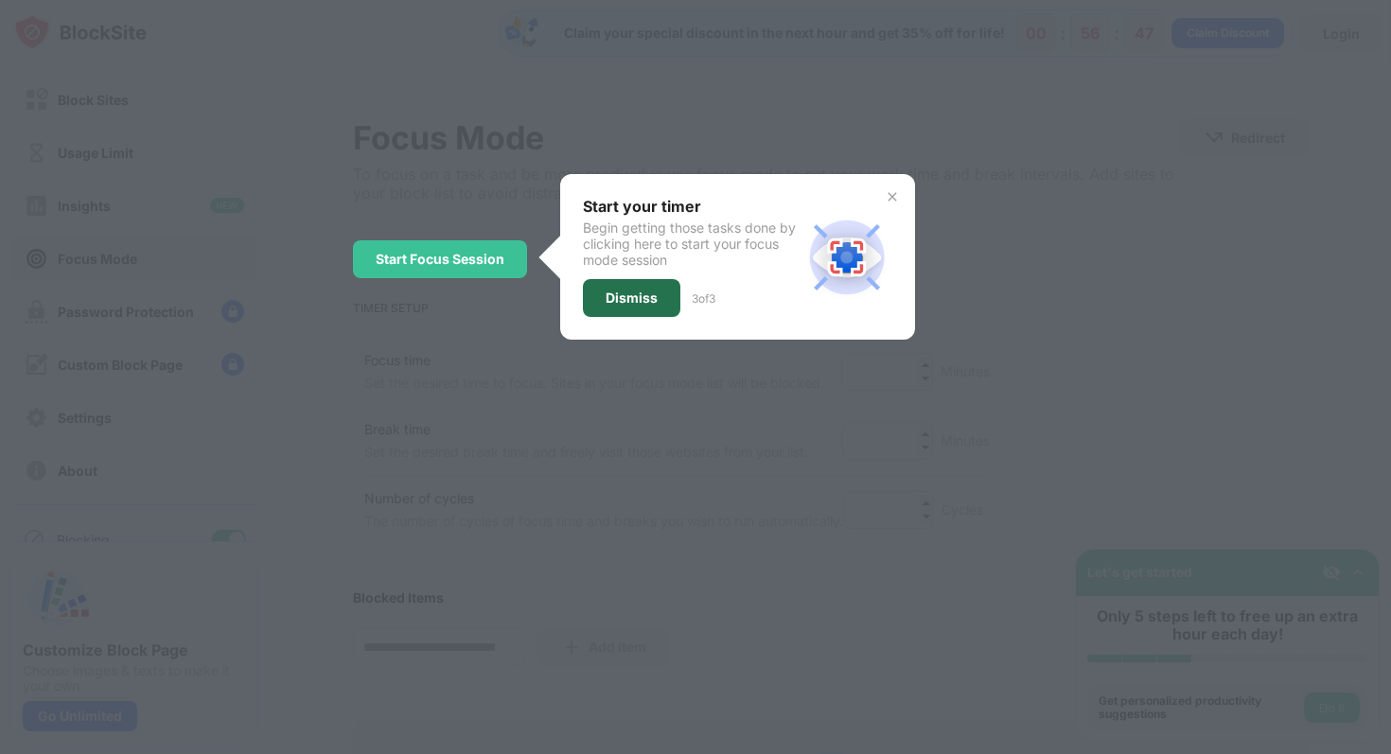
click at [625, 287] on div "Dismiss" at bounding box center [631, 298] width 97 height 38
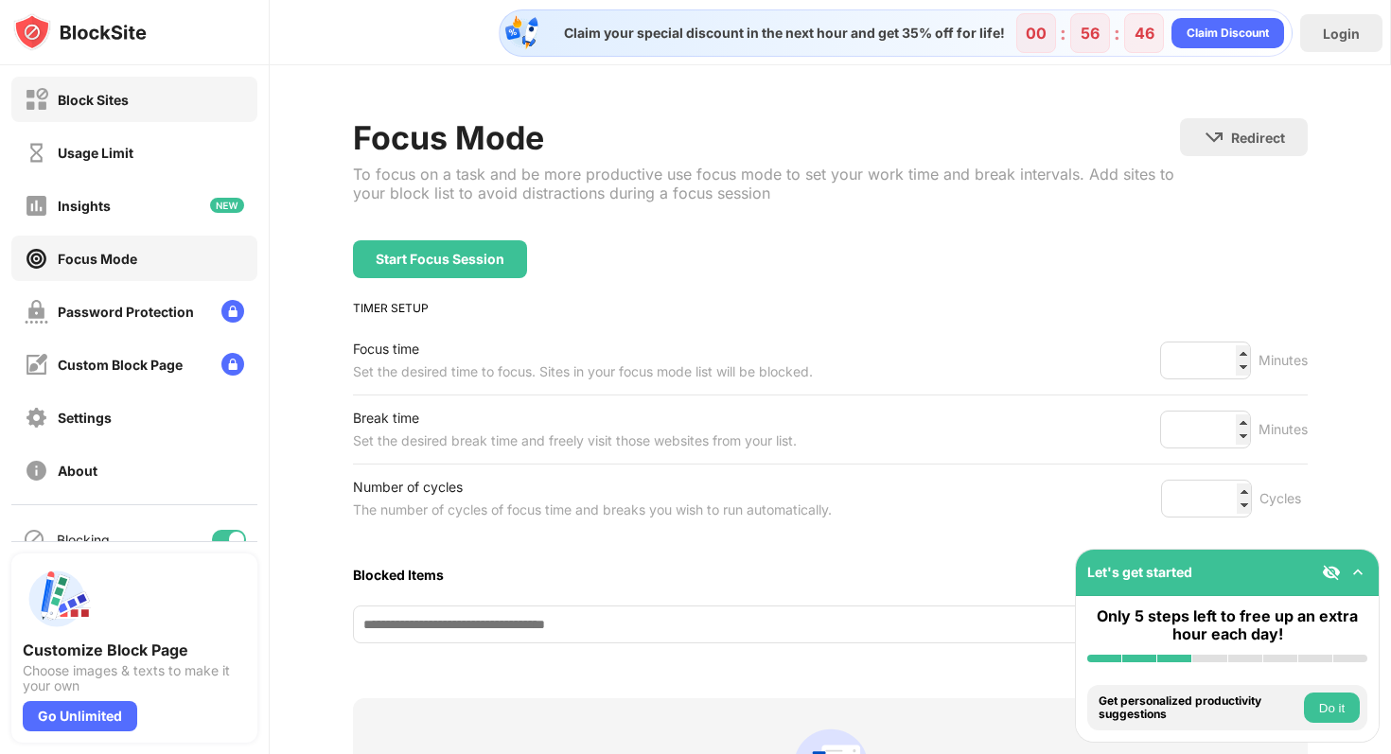
click at [123, 101] on div "Block Sites" at bounding box center [93, 100] width 71 height 16
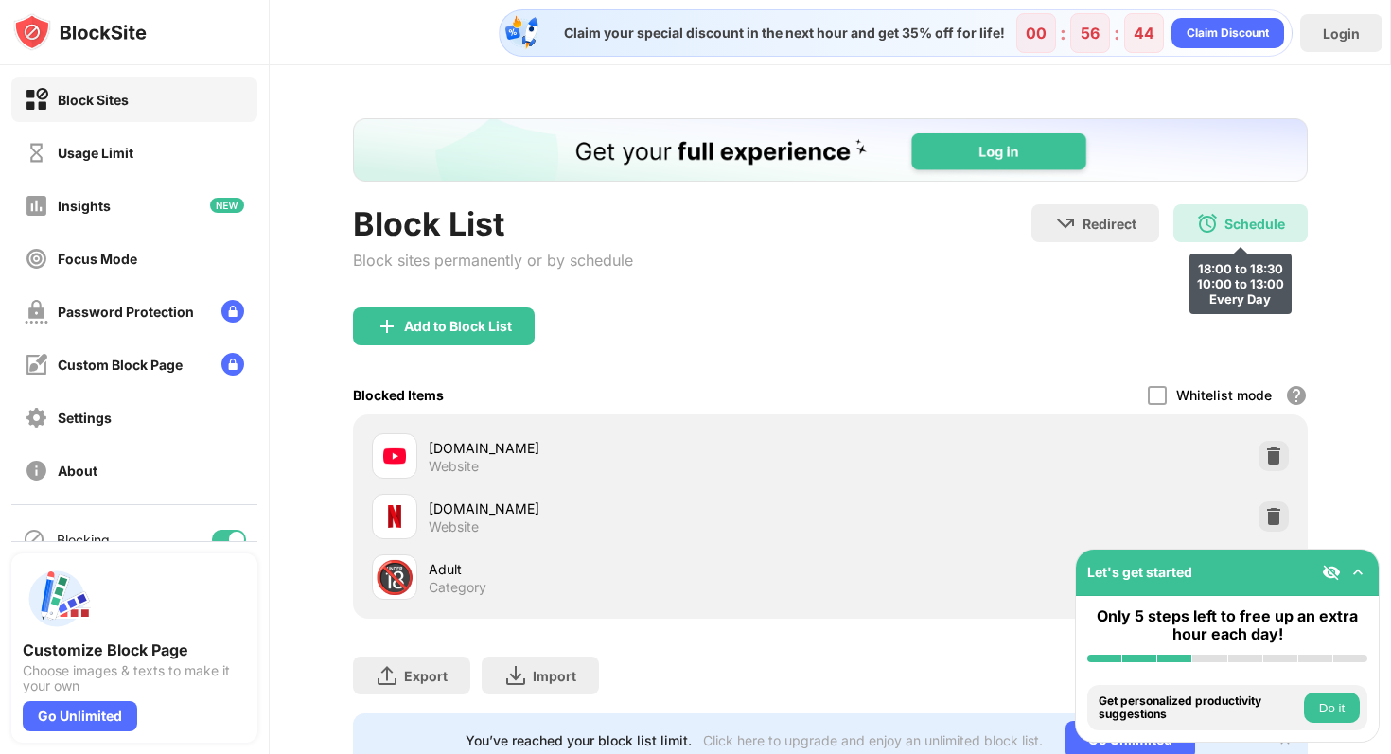
click at [1267, 212] on div "Schedule 18:00 to 18:30 10:00 to 13:00 Every Day" at bounding box center [1240, 223] width 134 height 38
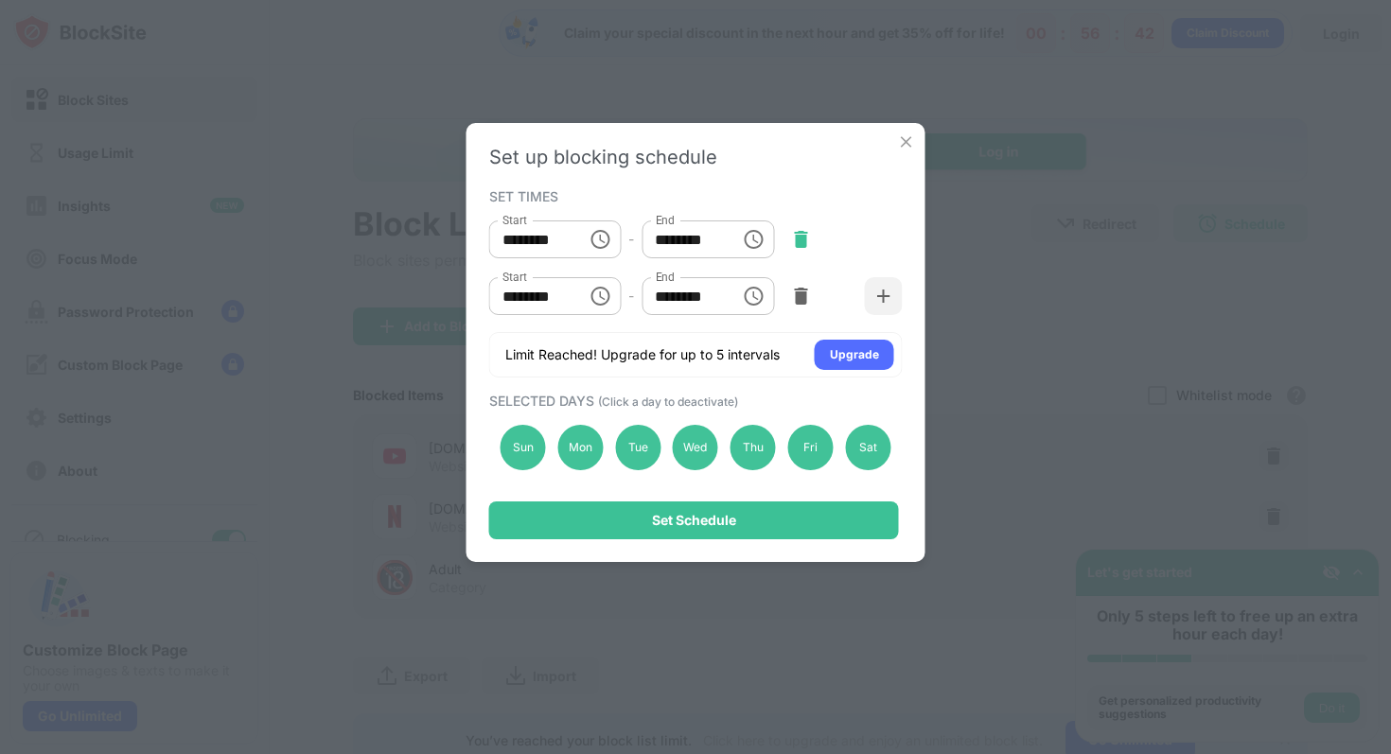
click at [797, 233] on img at bounding box center [800, 239] width 19 height 19
type input "********"
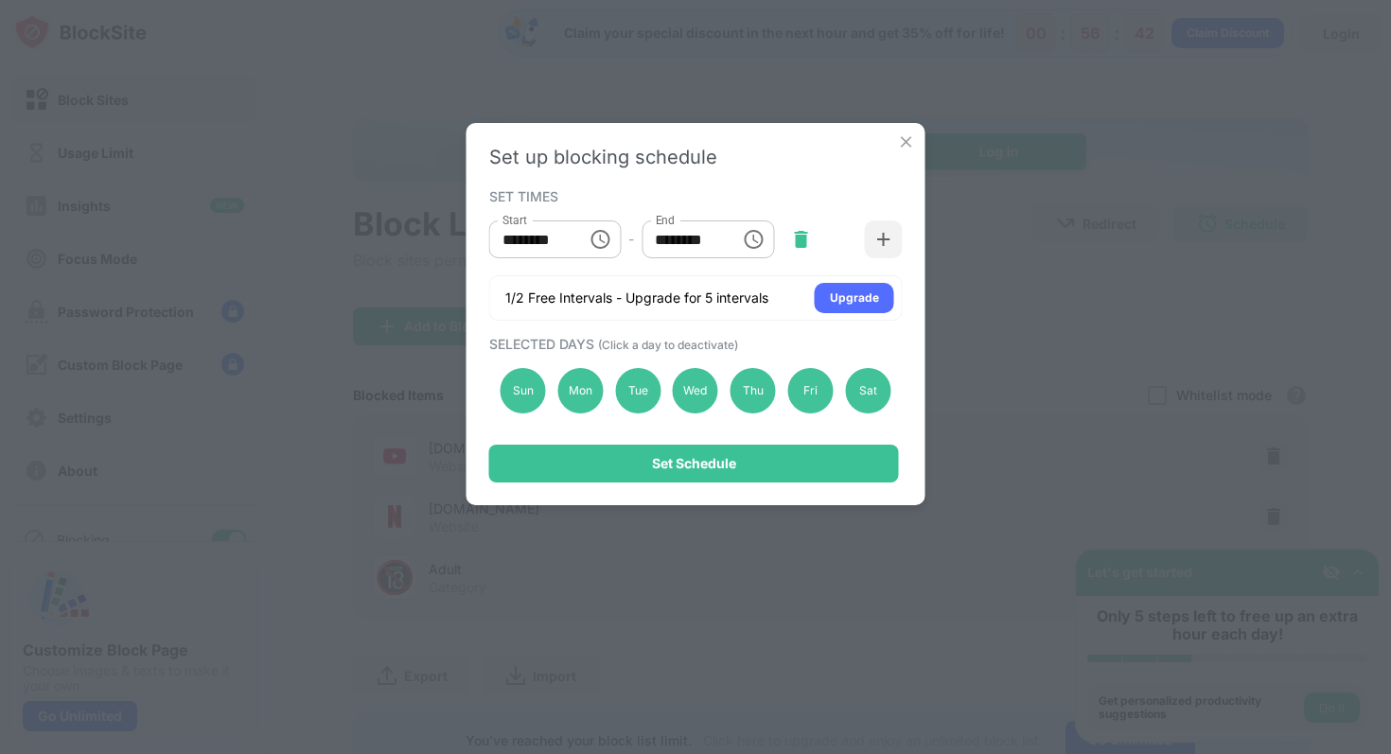
click at [802, 238] on img at bounding box center [800, 239] width 19 height 19
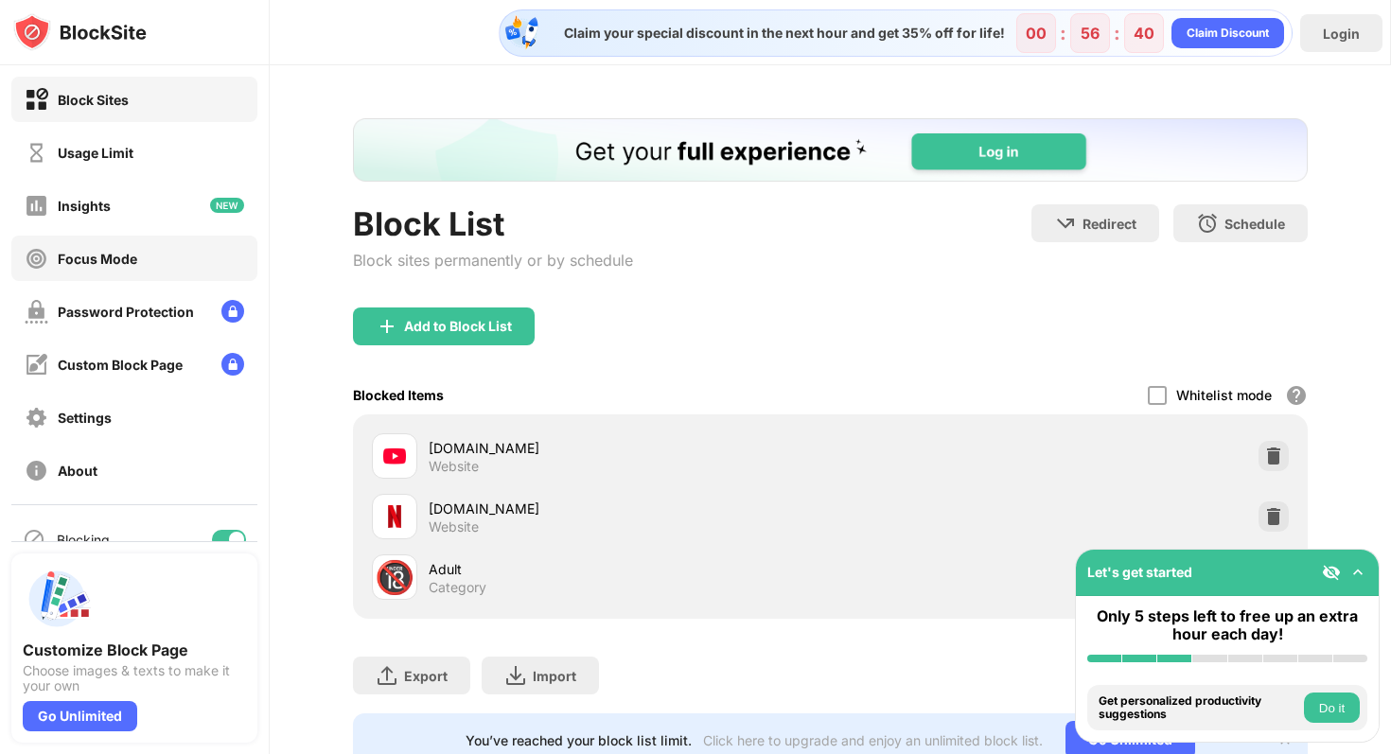
click at [107, 262] on div "Focus Mode" at bounding box center [97, 259] width 79 height 16
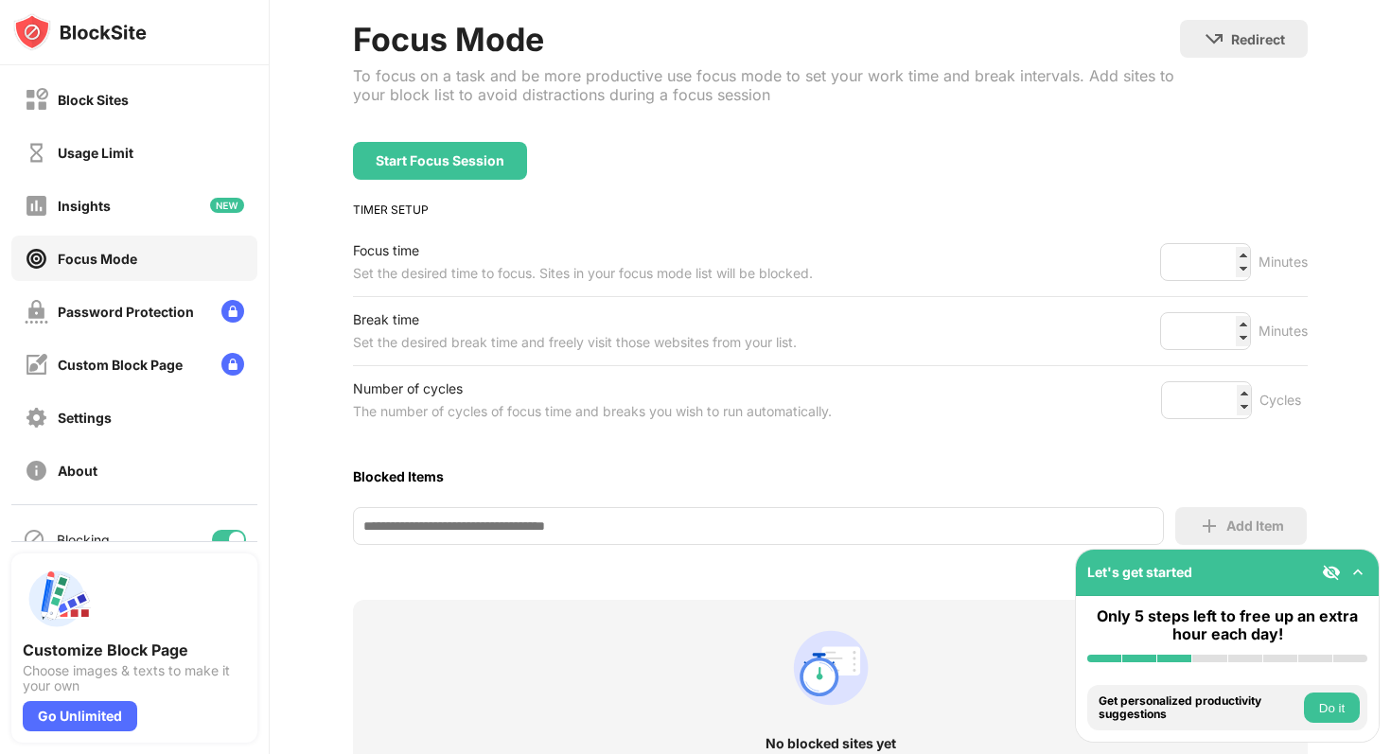
scroll to position [100, 0]
click at [1243, 249] on input "**" at bounding box center [1205, 260] width 91 height 38
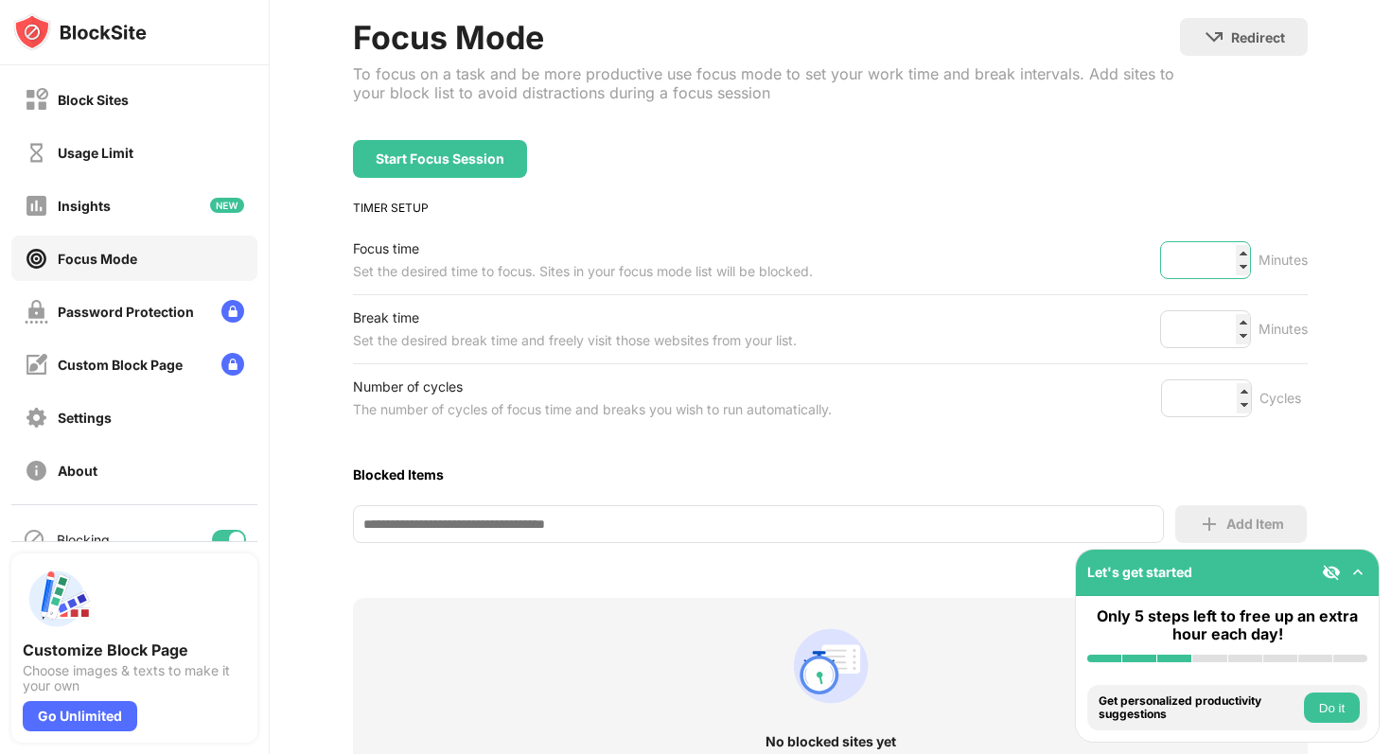
type input "**"
click at [1243, 249] on input "**" at bounding box center [1205, 260] width 91 height 38
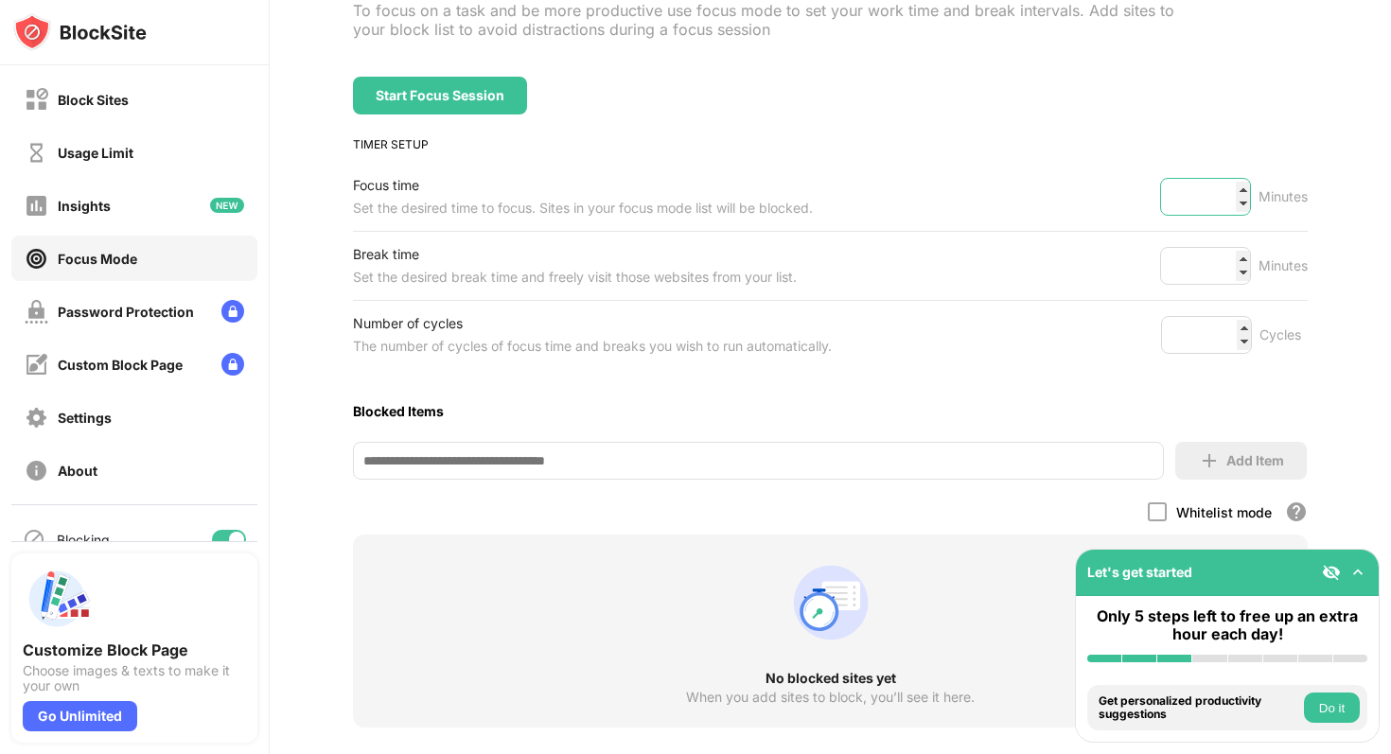
scroll to position [166, 0]
click at [551, 469] on input at bounding box center [758, 459] width 811 height 38
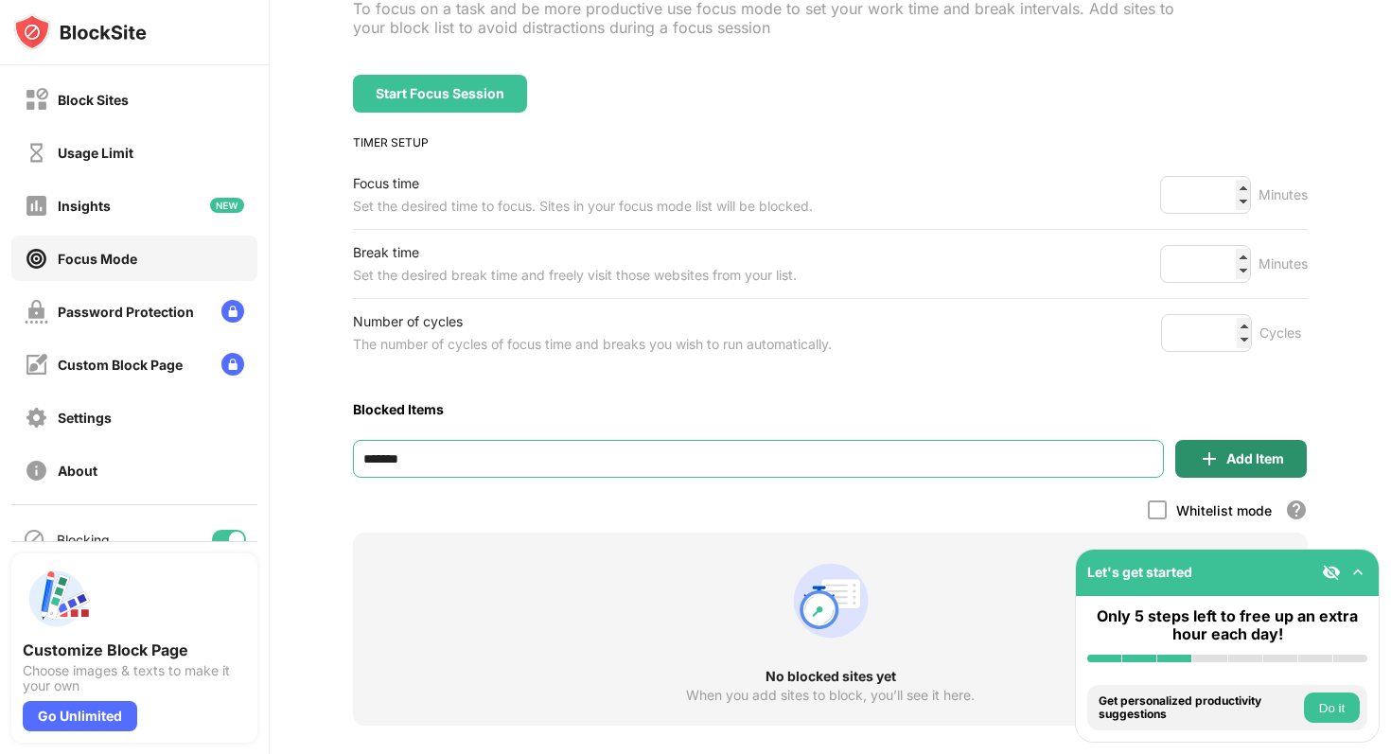
click at [1228, 458] on div "Add Item" at bounding box center [1255, 458] width 58 height 15
click at [644, 468] on input "*******" at bounding box center [758, 459] width 811 height 38
type input "**********"
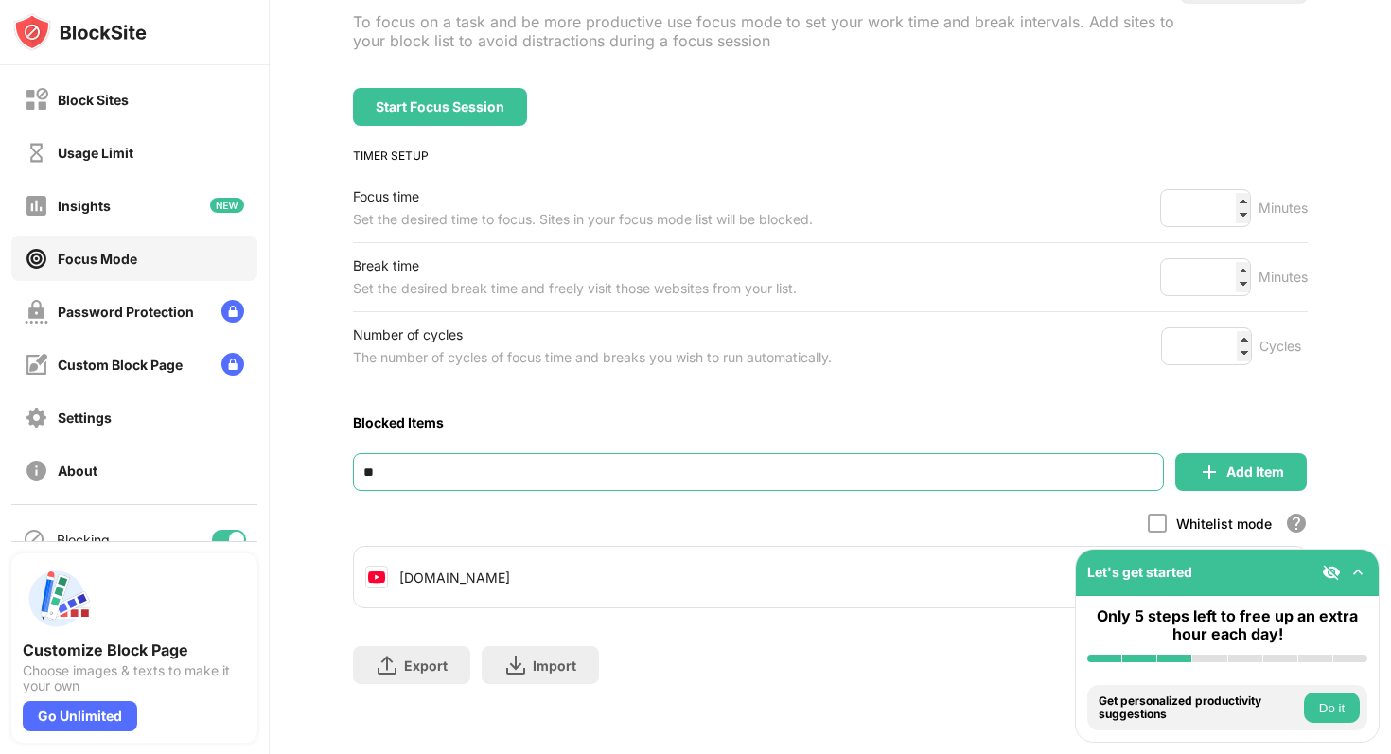
type input "*"
type input "**********"
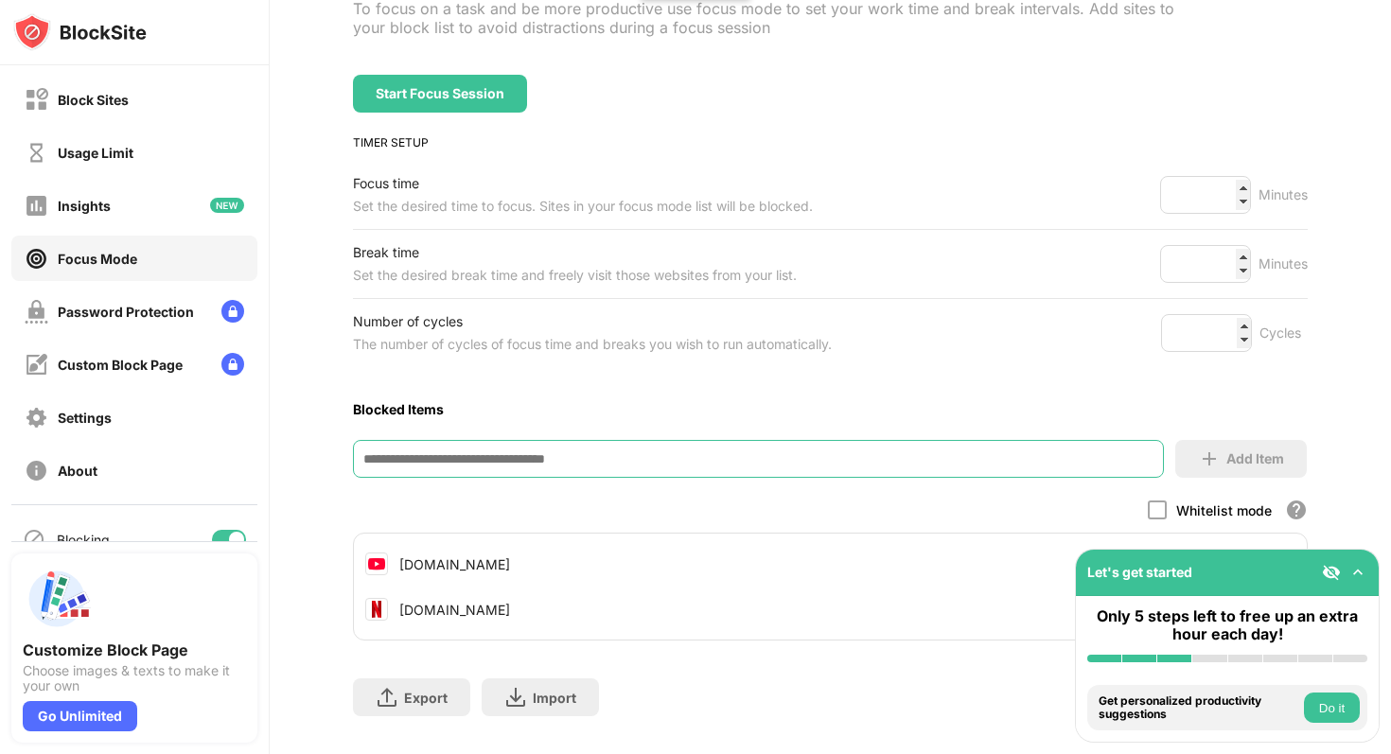
scroll to position [198, 0]
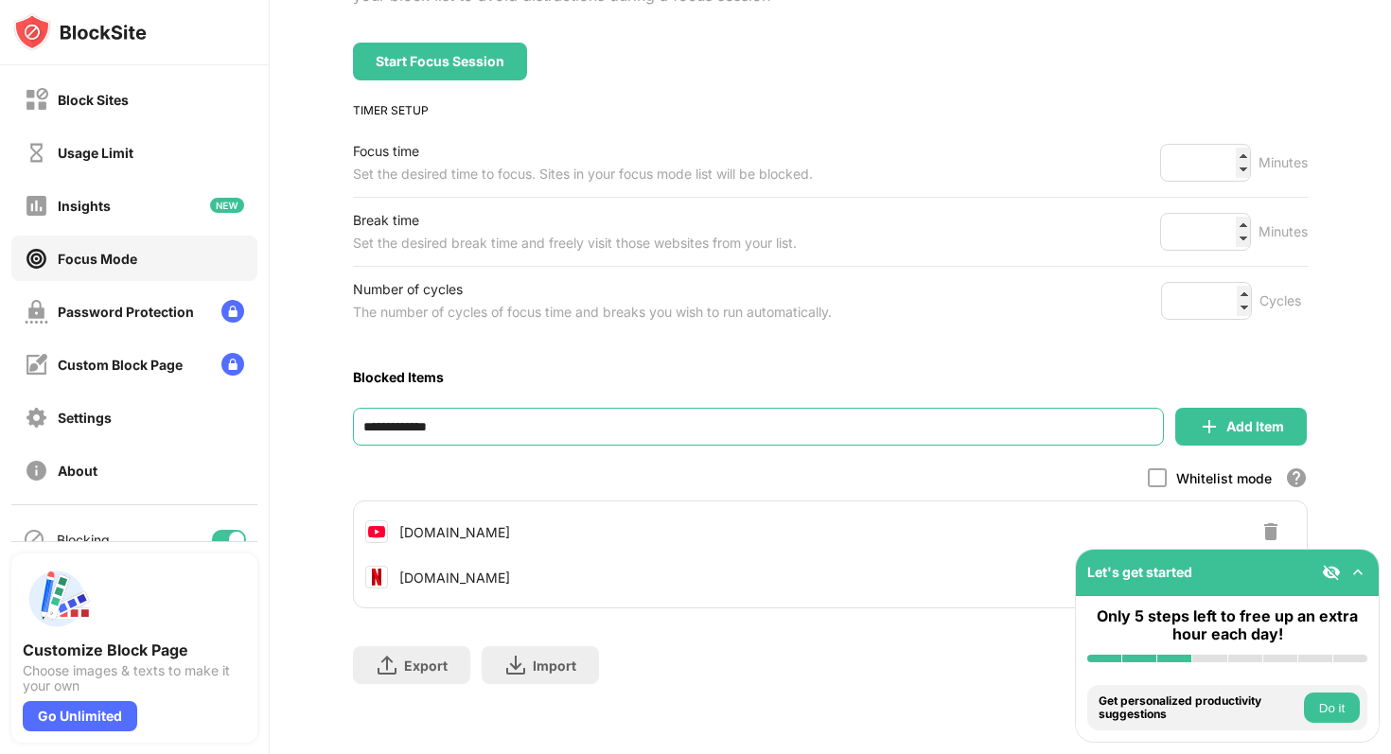
type input "**********"
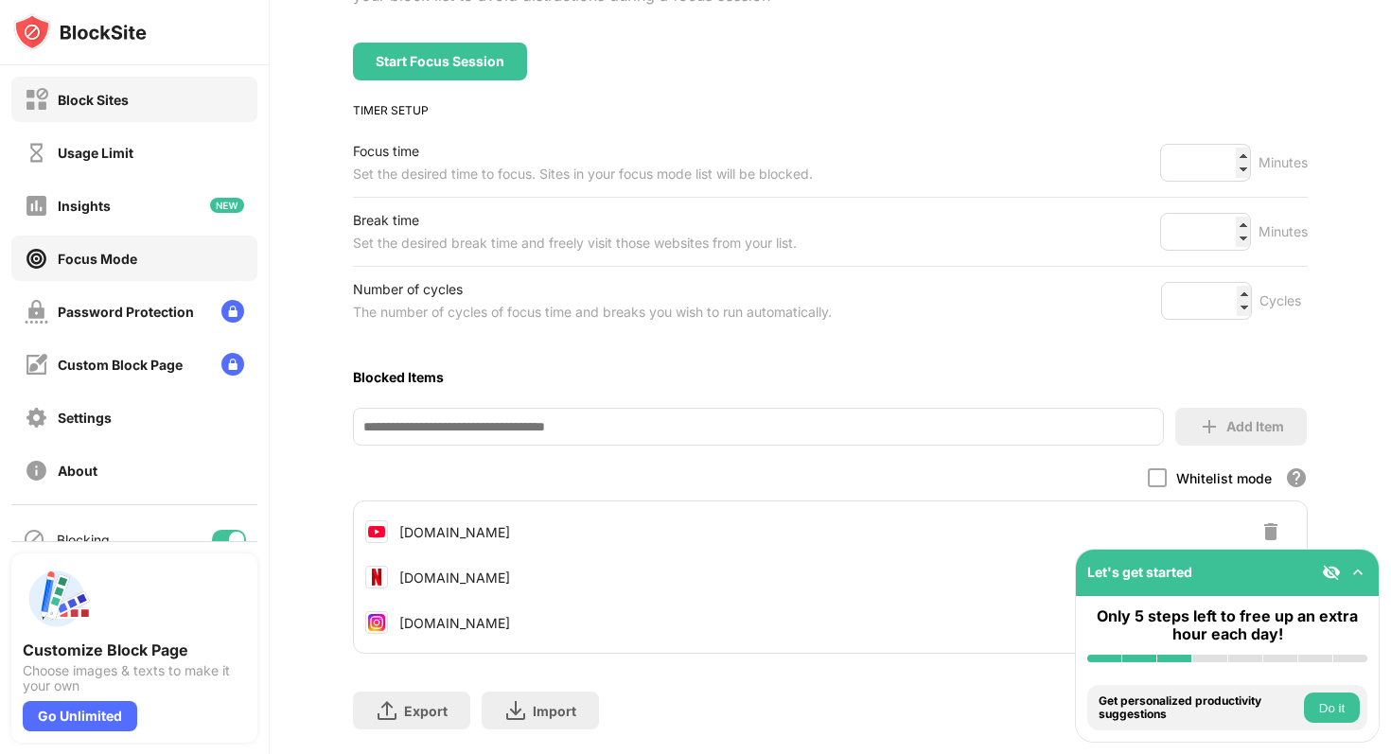
click at [136, 114] on div "Block Sites" at bounding box center [134, 99] width 246 height 45
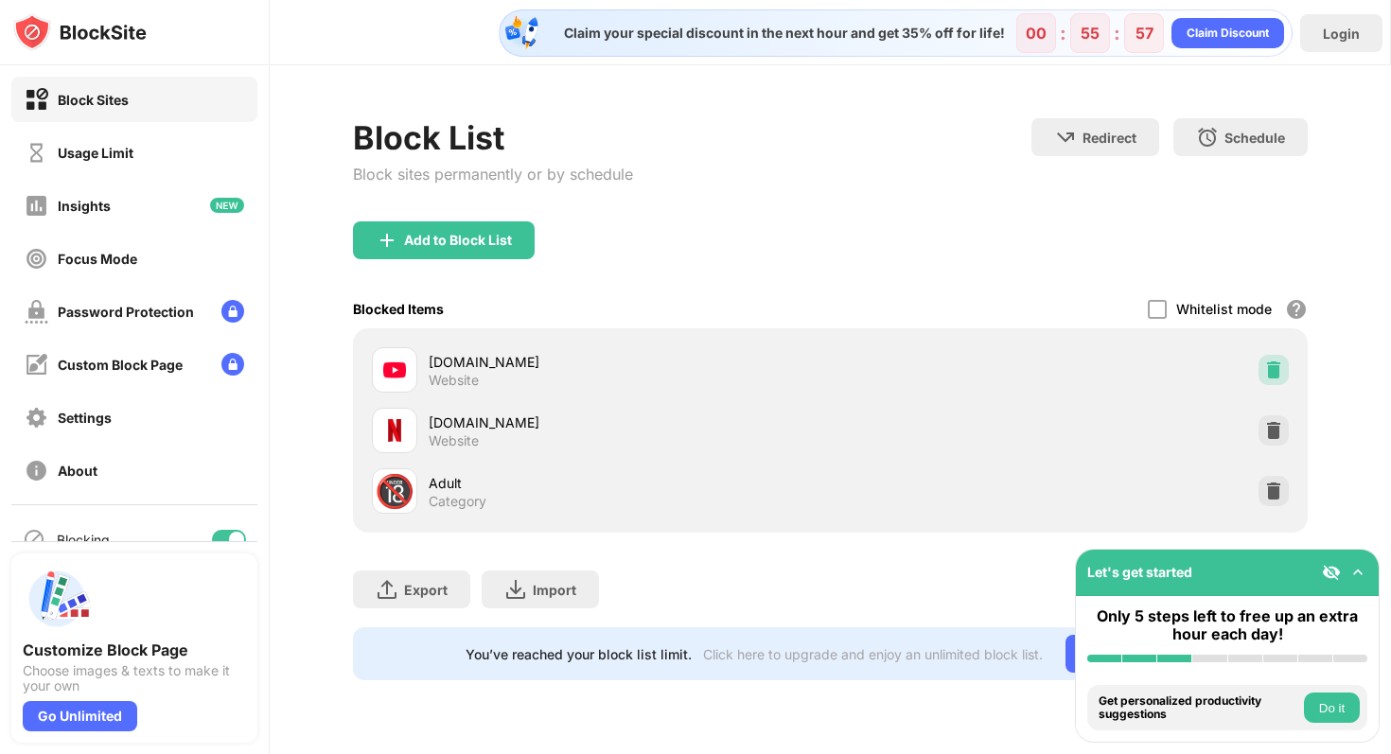
click at [1266, 363] on img at bounding box center [1273, 370] width 19 height 19
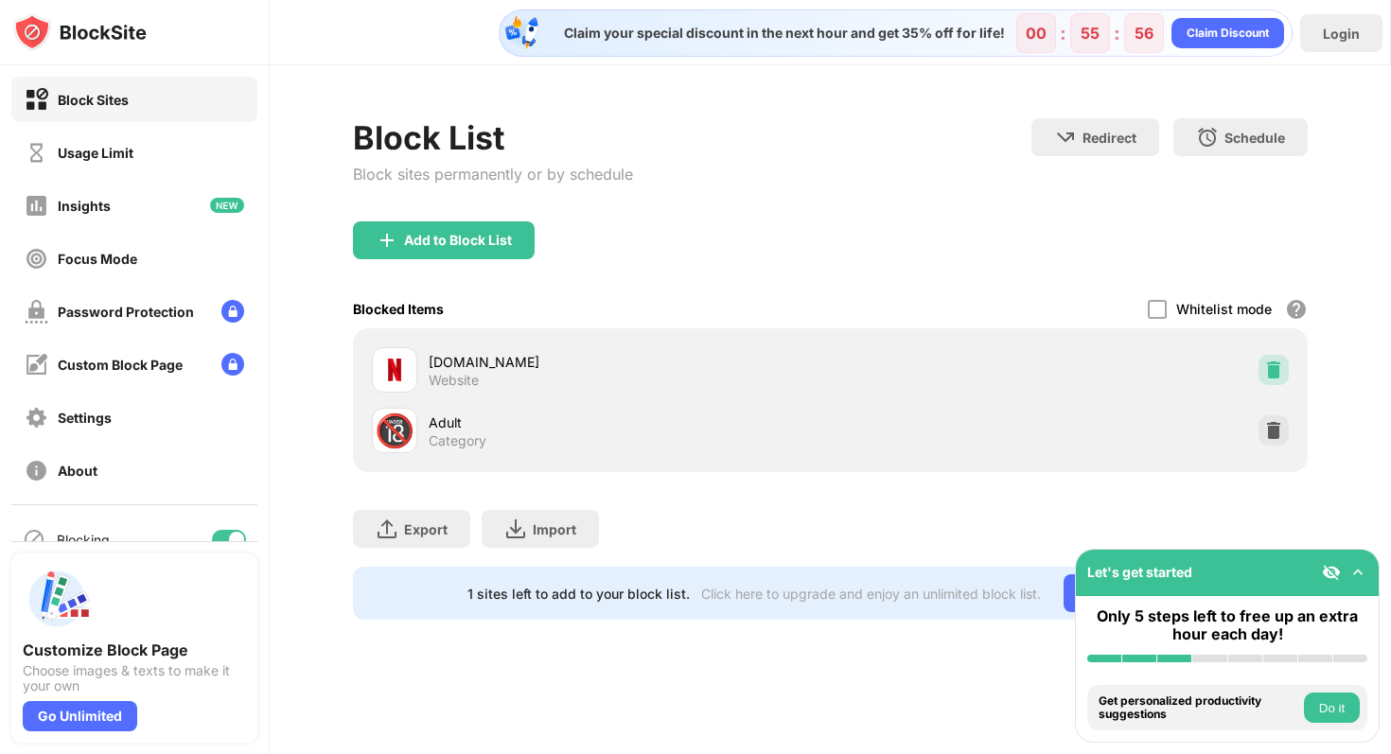
click at [1274, 367] on img at bounding box center [1273, 370] width 19 height 19
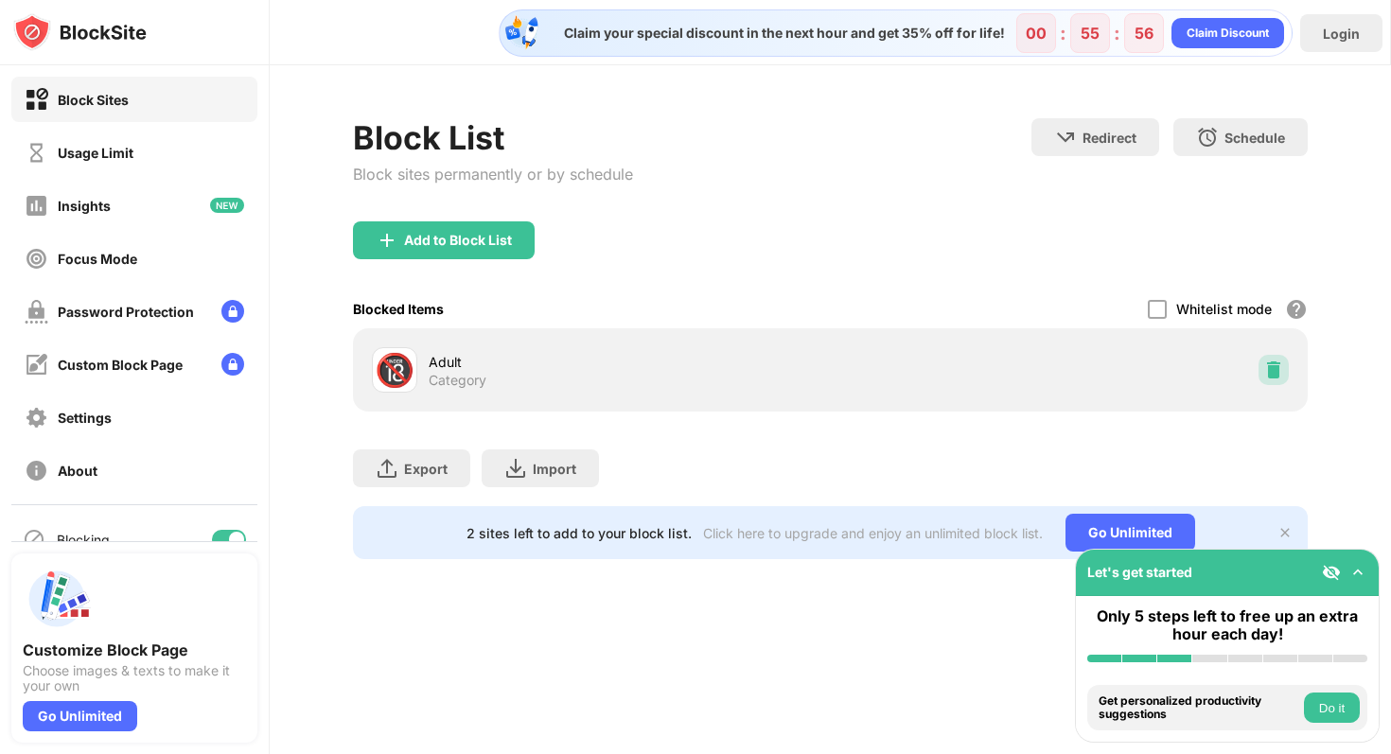
click at [1274, 367] on div "Block List Block sites permanently or by schedule Redirect Choose a site to be …" at bounding box center [830, 338] width 955 height 441
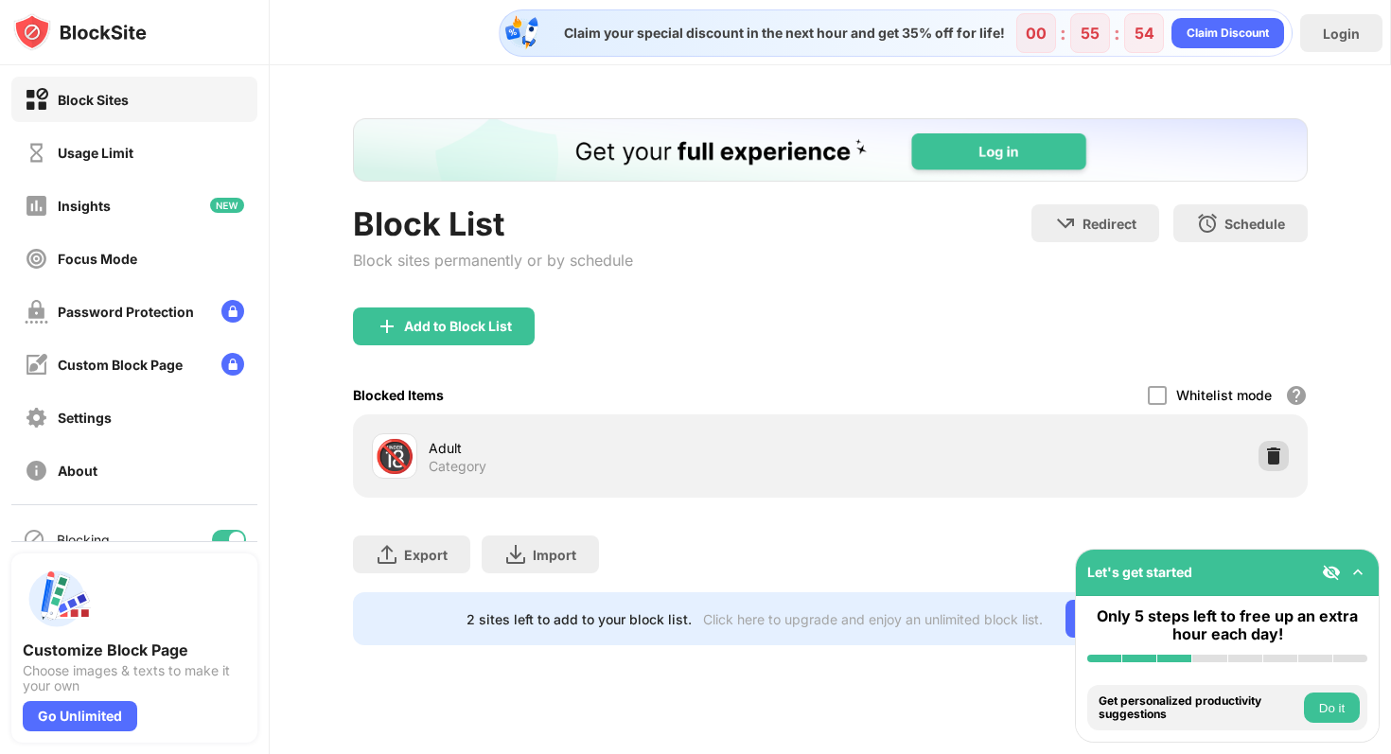
click at [1276, 445] on div at bounding box center [1274, 456] width 30 height 30
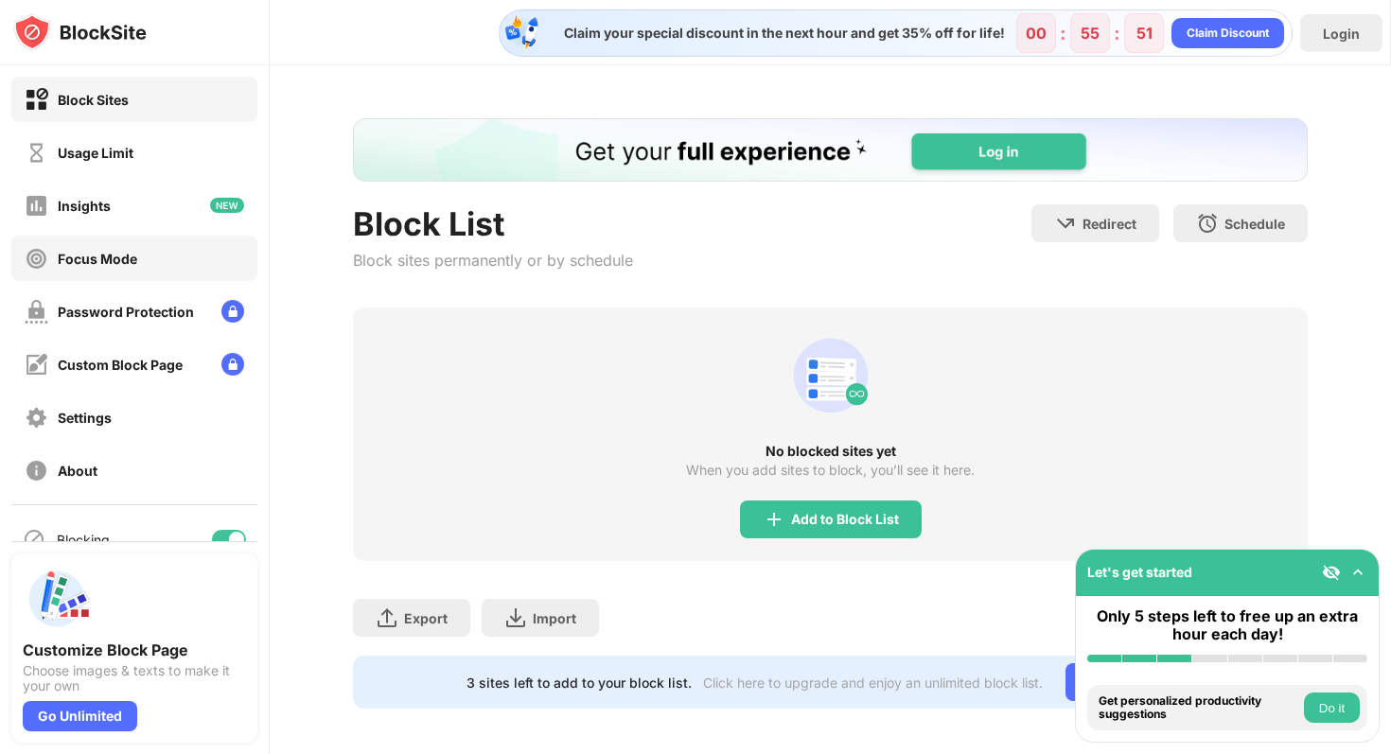
click at [137, 268] on div "Focus Mode" at bounding box center [134, 258] width 246 height 45
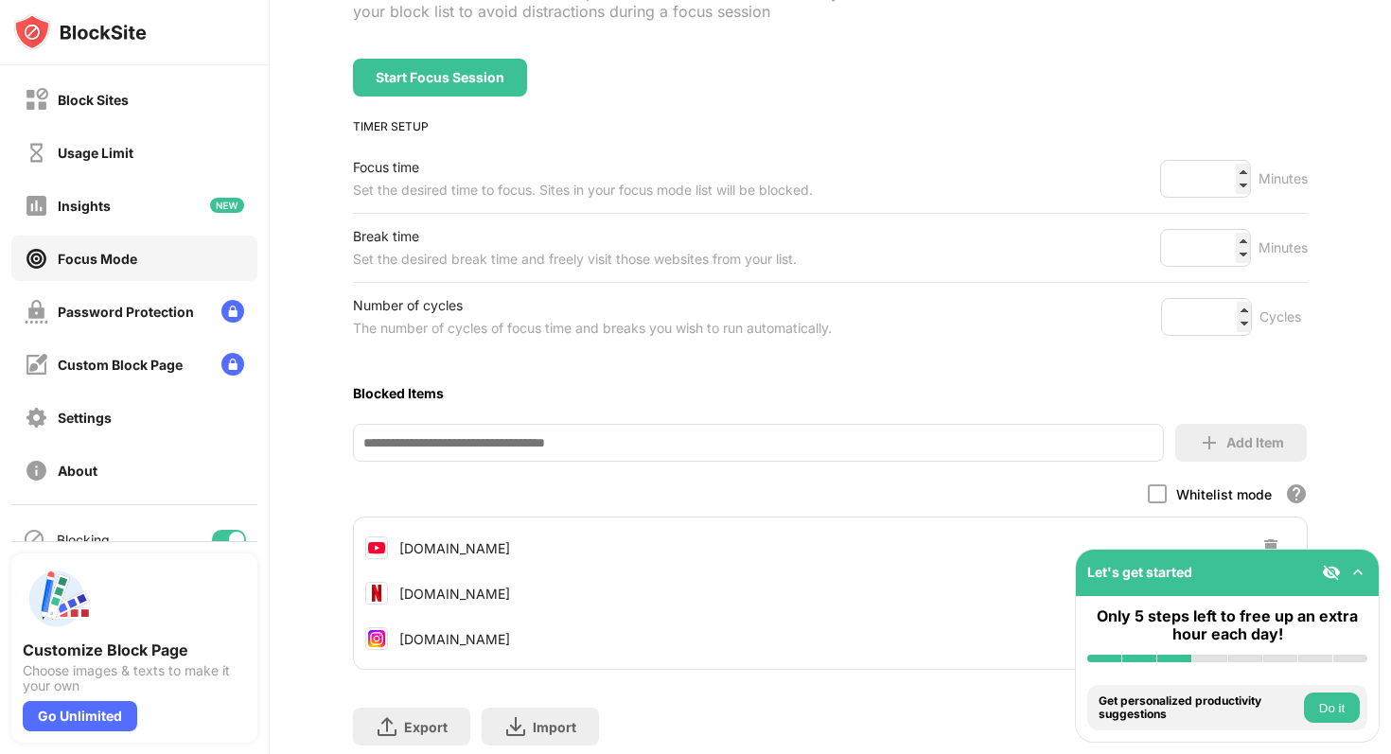
scroll to position [243, 0]
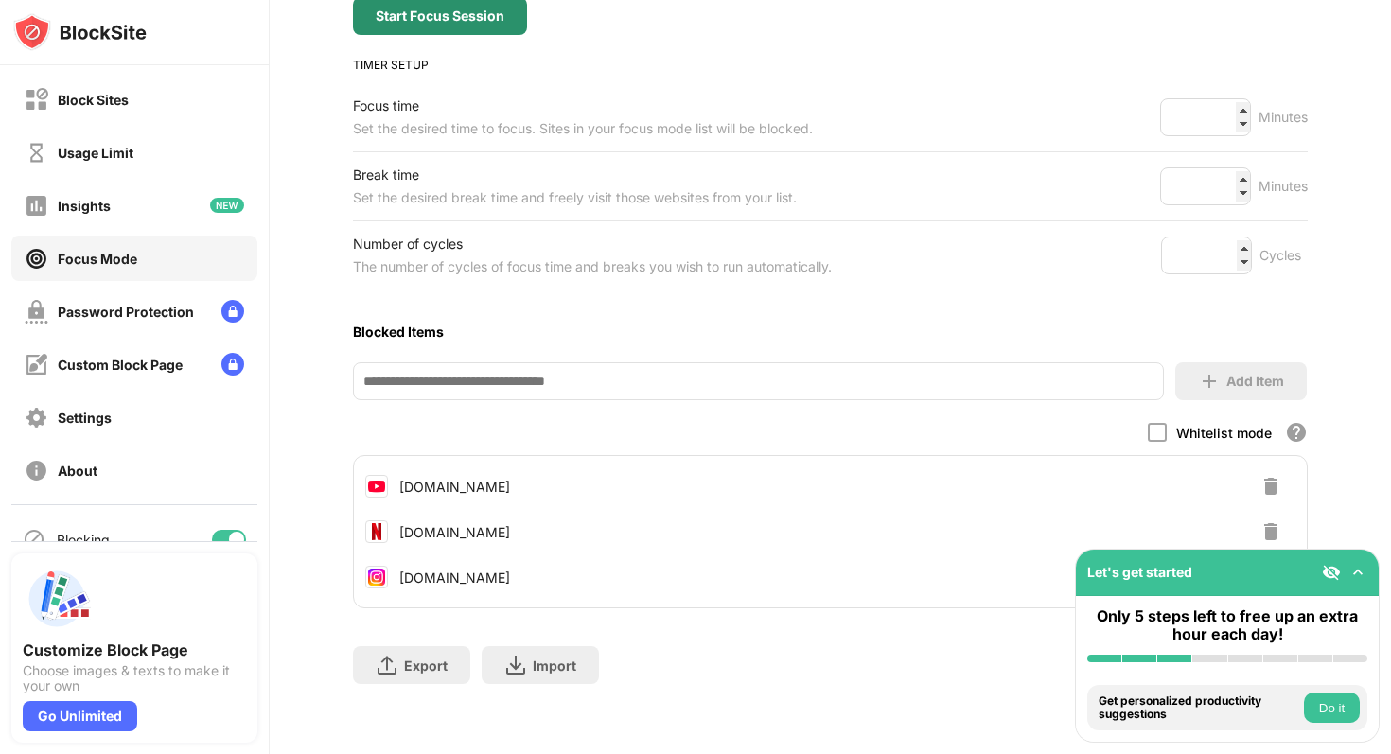
click at [443, 25] on div "Start Focus Session" at bounding box center [440, 16] width 174 height 38
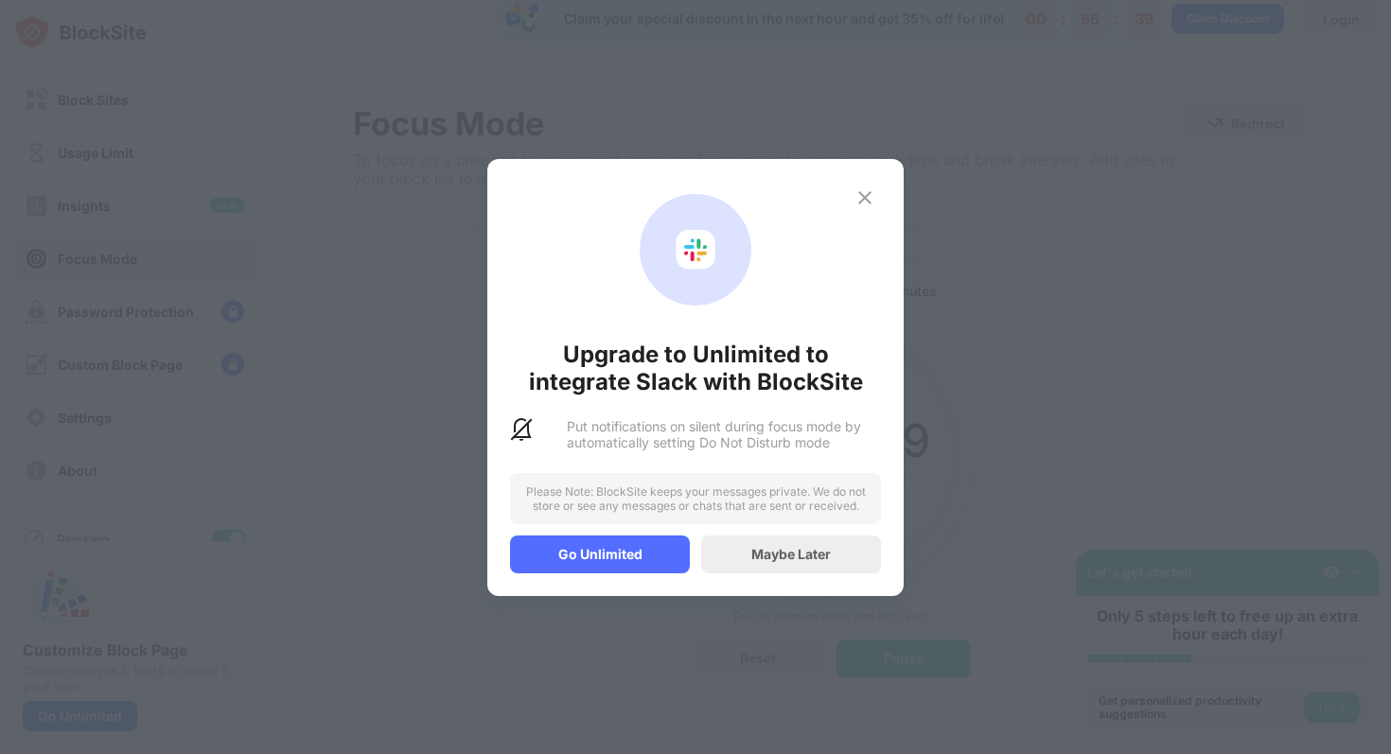
scroll to position [13, 0]
click at [780, 552] on div "Maybe Later" at bounding box center [790, 554] width 79 height 16
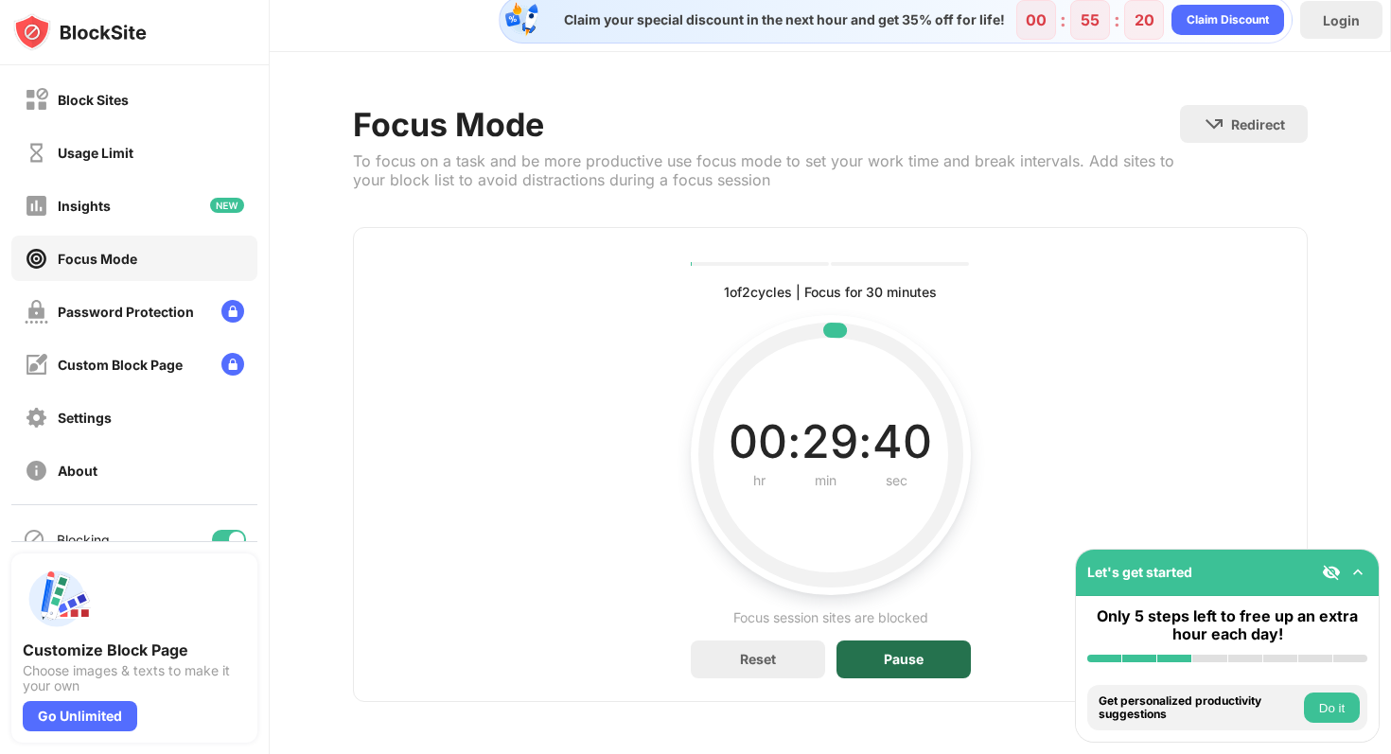
click at [891, 662] on div "Pause" at bounding box center [904, 660] width 134 height 38
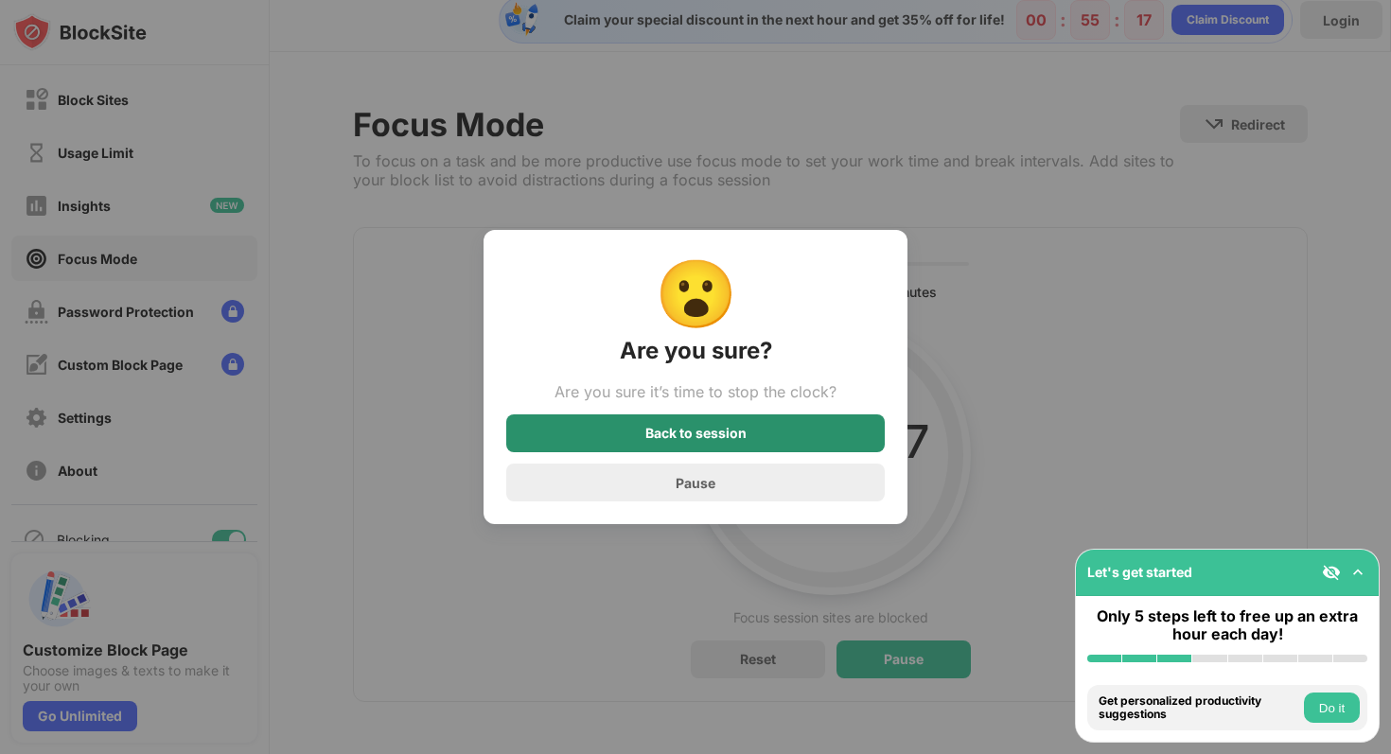
click at [767, 444] on div "Back to session" at bounding box center [695, 433] width 379 height 38
